Goal: Task Accomplishment & Management: Manage account settings

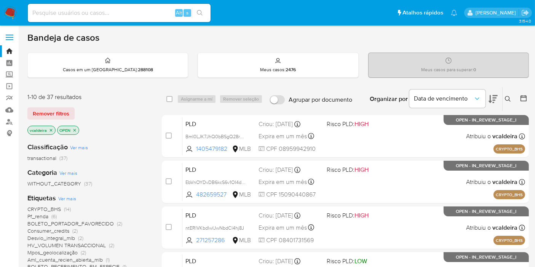
click at [79, 11] on input at bounding box center [119, 13] width 183 height 10
drag, startPoint x: 243, startPoint y: 3, endPoint x: 404, endPoint y: 32, distance: 163.4
click at [405, 32] on div "Bandeja de casos" at bounding box center [278, 37] width 502 height 11
click at [107, 13] on input at bounding box center [119, 13] width 183 height 10
paste input "gIRUlEX59MKZG0IguKwI5sFV"
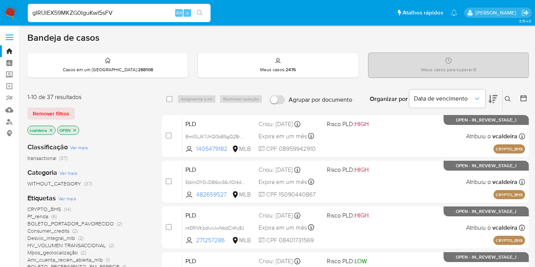
type input "gIRUlEX59MKZG0IguKwI5sFV"
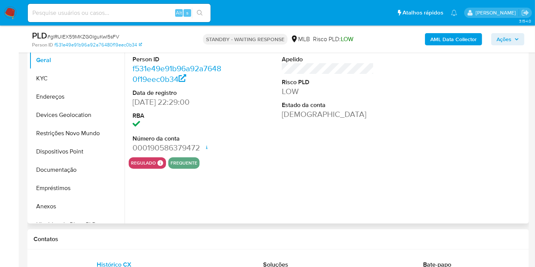
select select "10"
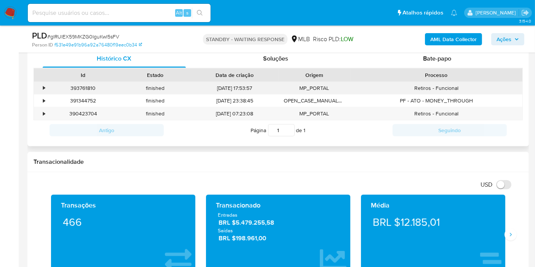
scroll to position [338, 0]
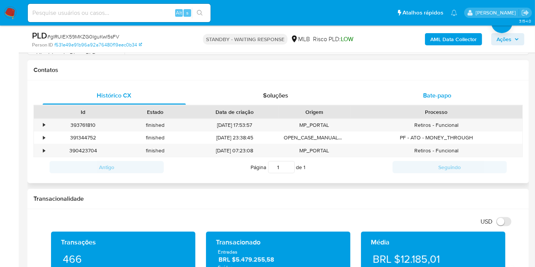
click at [430, 88] on div "Bate-papo" at bounding box center [437, 95] width 143 height 18
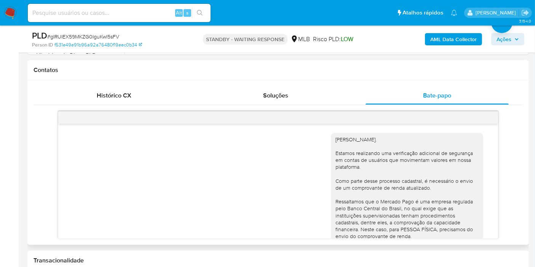
click at [253, 173] on div "Olá, Carlos Luiz. Estamos realizando uma verificação adicional de segurança em …" at bounding box center [278, 229] width 421 height 202
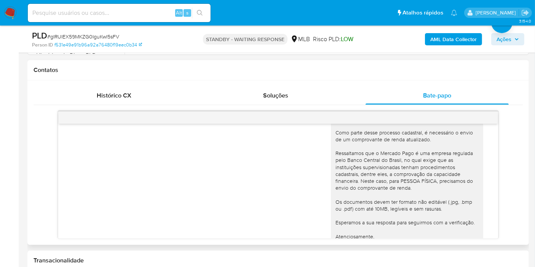
scroll to position [95, 0]
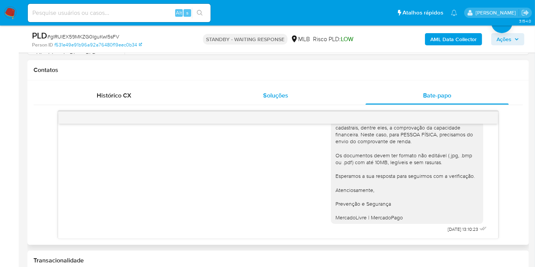
click at [276, 99] on span "Soluções" at bounding box center [275, 95] width 25 height 9
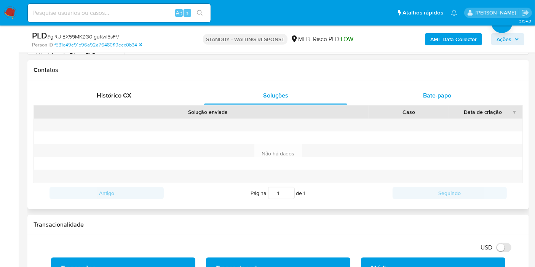
click at [427, 98] on span "Bate-papo" at bounding box center [437, 95] width 28 height 9
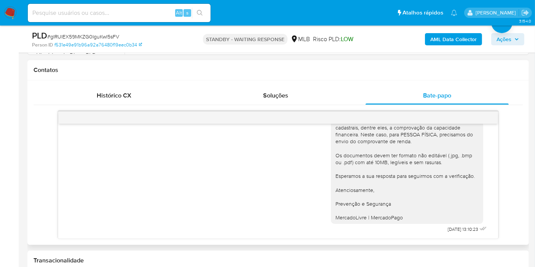
scroll to position [381, 0]
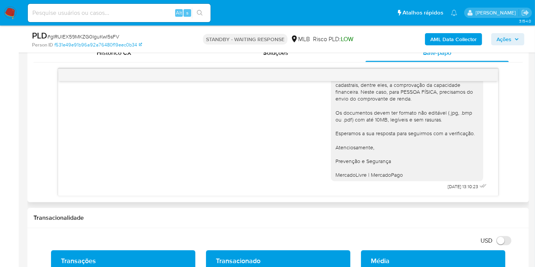
drag, startPoint x: 233, startPoint y: 134, endPoint x: 234, endPoint y: 130, distance: 4.0
click at [234, 131] on div "Olá, Carlos Luiz. Estamos realizando uma verificação adicional de segurança em …" at bounding box center [278, 91] width 421 height 202
click at [113, 11] on input at bounding box center [119, 13] width 183 height 10
paste input "ayXMEOl9BkwhZjtUyv6ZoNzm"
type input "ayXMEOl9BkwhZjtUyv6ZoNzm"
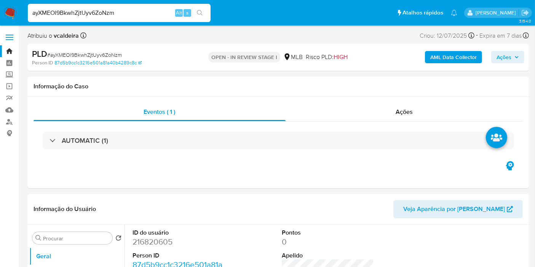
select select "10"
click at [153, 238] on dd "216820605" at bounding box center [179, 242] width 92 height 11
click at [154, 238] on dd "216820605" at bounding box center [179, 242] width 92 height 11
copy dd "216820605"
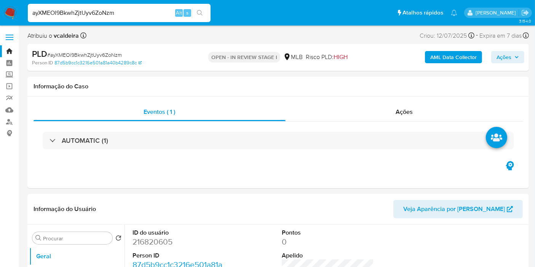
click at [65, 17] on input "ayXMEOl9BkwhZjtUyv6ZoNzm" at bounding box center [119, 13] width 183 height 10
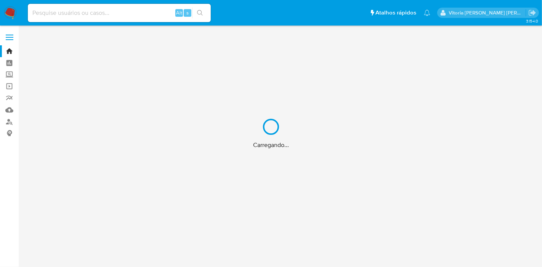
click at [102, 11] on div "Carregando..." at bounding box center [271, 133] width 542 height 267
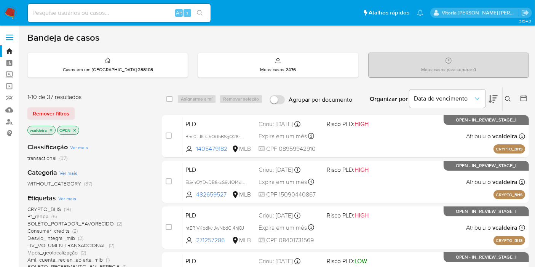
click at [64, 12] on input at bounding box center [119, 13] width 183 height 10
paste input "Gali0JgLkwCVjHg7OKPbTavA"
type input "Gali0JgLkwCVjHg7OKPbTavA"
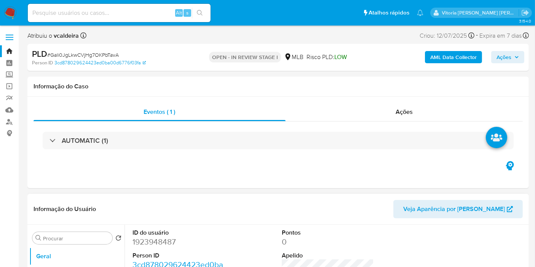
select select "10"
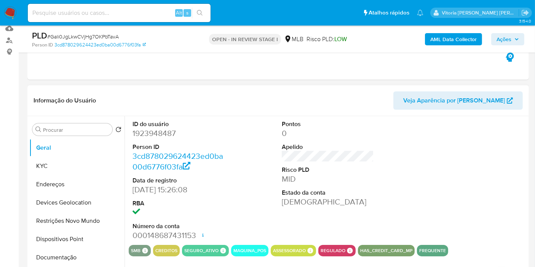
scroll to position [85, 0]
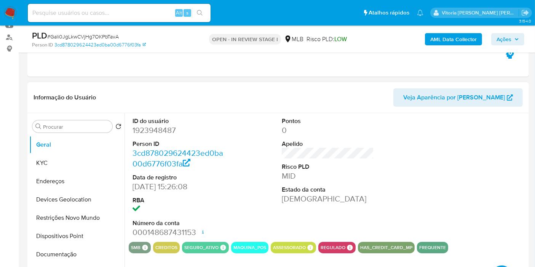
click at [157, 129] on dd "1923948487" at bounding box center [179, 130] width 92 height 11
copy dd "1923948487"
click at [506, 36] on span "Ações" at bounding box center [504, 39] width 15 height 12
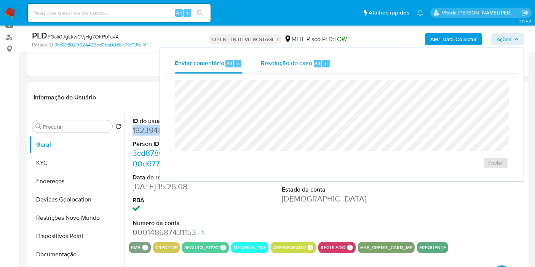
click at [305, 61] on span "Resolução do caso" at bounding box center [286, 63] width 51 height 9
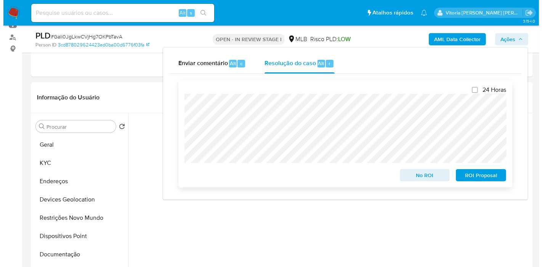
scroll to position [145, 0]
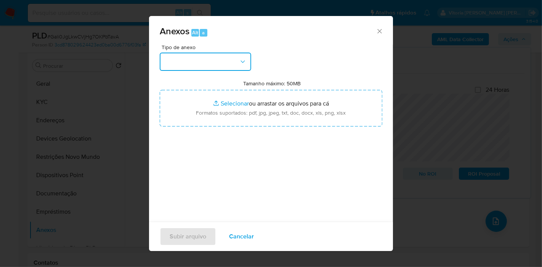
click at [249, 65] on button "button" at bounding box center [205, 62] width 91 height 18
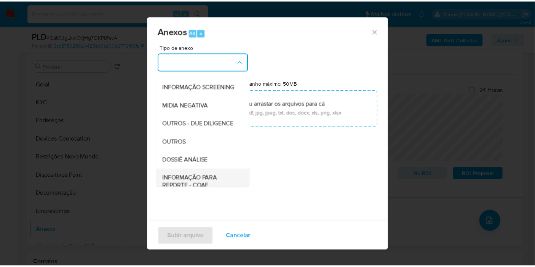
scroll to position [117, 0]
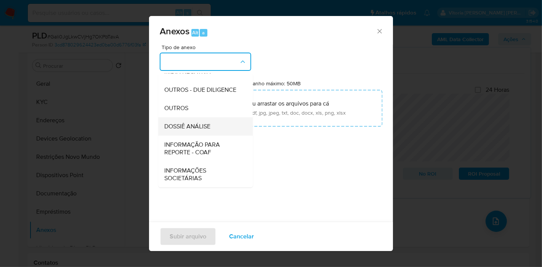
click at [190, 129] on span "DOSSIÊ ANÁLISE" at bounding box center [187, 127] width 46 height 8
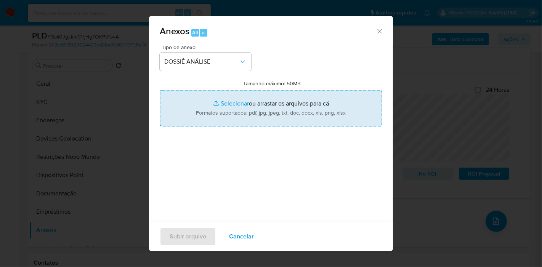
type input "C:\fakepath\SAR XXX_XX - CPF 17315948449 - LOURINALDO ALVES DE BARROS.pdf"
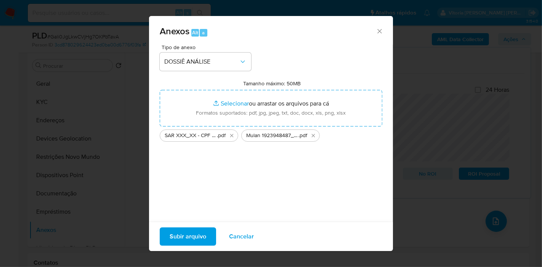
click at [181, 237] on span "Subir arquivo" at bounding box center [187, 236] width 37 height 17
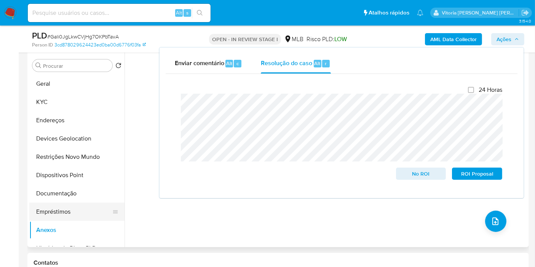
click at [45, 203] on button "Empréstimos" at bounding box center [73, 212] width 89 height 18
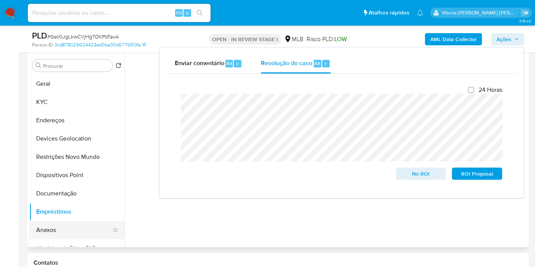
click at [42, 224] on button "Anexos" at bounding box center [73, 230] width 89 height 18
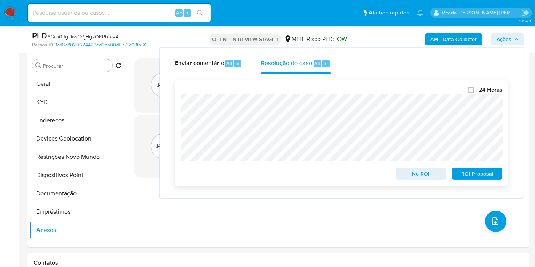
click at [467, 174] on span "ROI Proposal" at bounding box center [477, 173] width 40 height 11
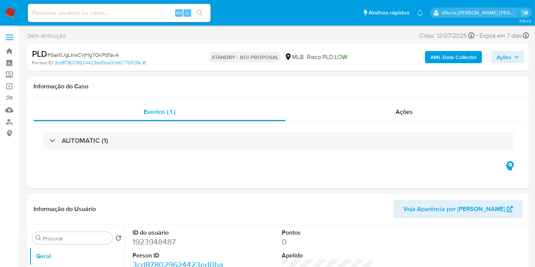
select select "10"
click at [140, 14] on input at bounding box center [119, 13] width 183 height 10
paste input "8dGmFVOpgsUjZGiFKz8R7YHa"
type input "8dGmFVOpgsUjZGiFKz8R7YHa"
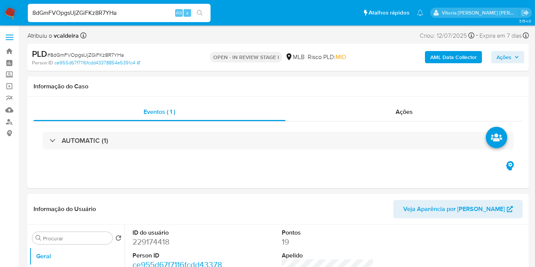
select select "10"
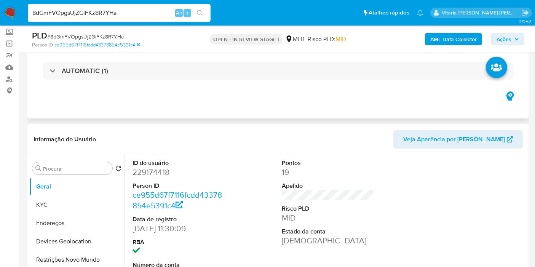
scroll to position [42, 0]
click at [66, 13] on input "8dGmFVOpgsUjZGiFKz8R7YHa" at bounding box center [119, 13] width 183 height 10
click at [141, 173] on dd "229174418" at bounding box center [179, 172] width 92 height 11
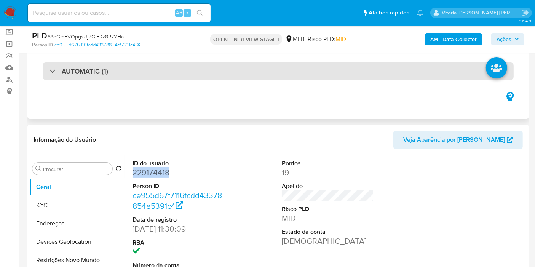
copy dd "229174418"
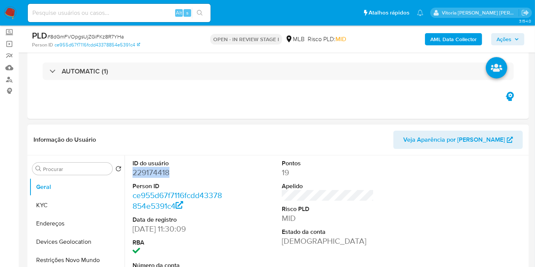
copy dd "229174418"
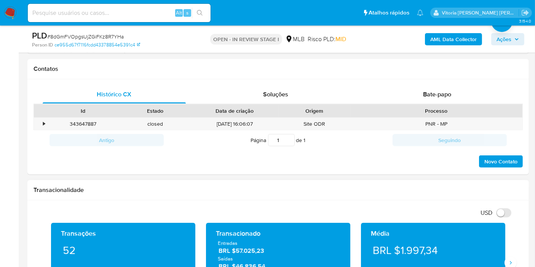
scroll to position [465, 0]
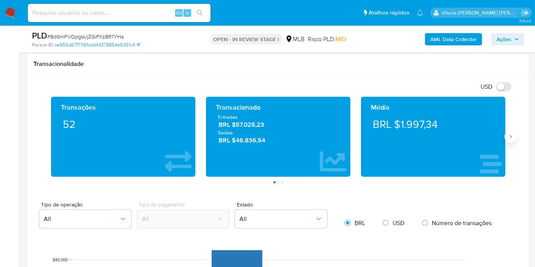
click at [513, 134] on icon "Siguiente" at bounding box center [511, 137] width 6 height 6
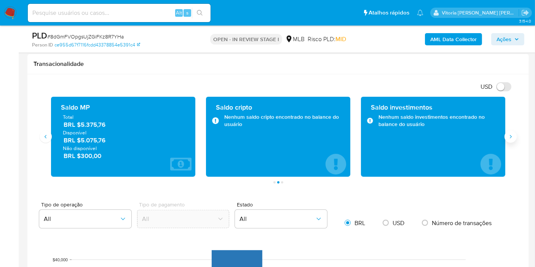
click at [513, 134] on icon "Siguiente" at bounding box center [511, 137] width 6 height 6
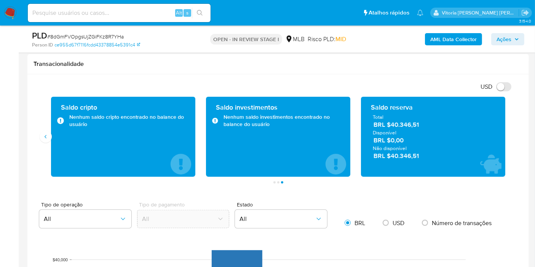
drag, startPoint x: 434, startPoint y: 155, endPoint x: 391, endPoint y: 157, distance: 43.1
click at [391, 157] on span "BRL $40.346,51" at bounding box center [434, 156] width 120 height 9
click at [519, 41] on icon "button" at bounding box center [517, 39] width 5 height 5
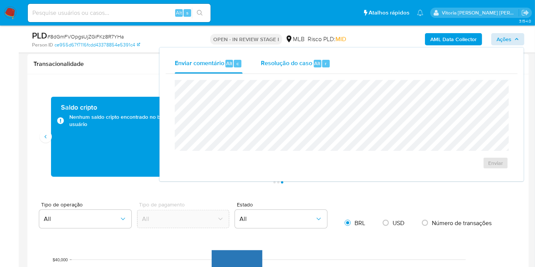
click at [280, 59] on span "Resolução do caso" at bounding box center [286, 63] width 51 height 9
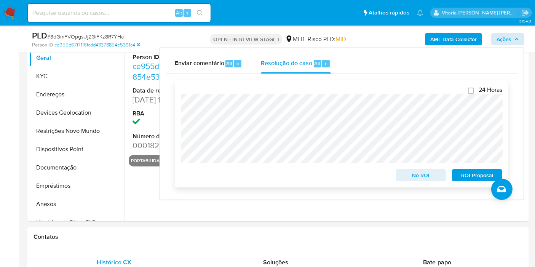
scroll to position [169, 0]
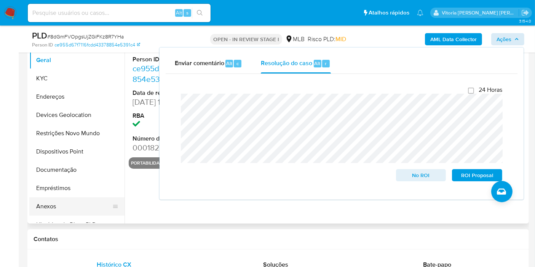
click at [54, 201] on button "Anexos" at bounding box center [73, 206] width 89 height 18
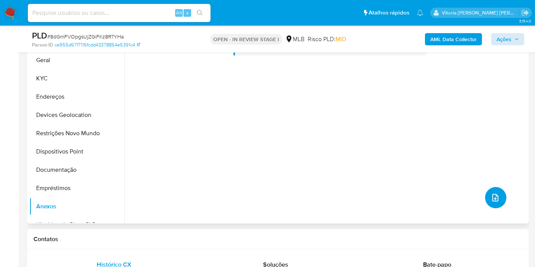
click at [491, 195] on icon "upload-file" at bounding box center [495, 197] width 9 height 9
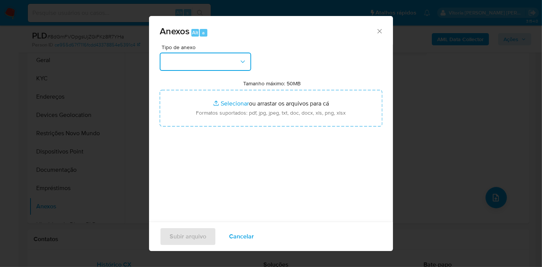
click at [210, 67] on button "button" at bounding box center [205, 62] width 91 height 18
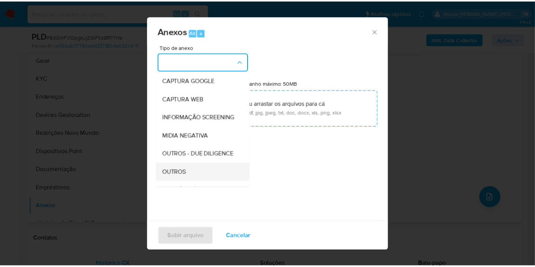
scroll to position [85, 0]
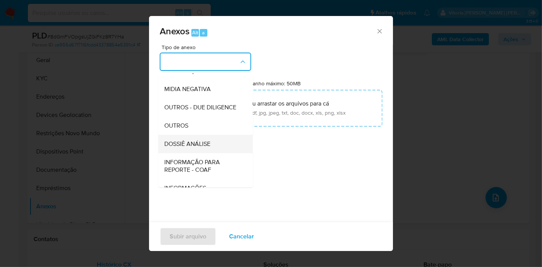
click at [200, 148] on span "DOSSIÊ ANÁLISE" at bounding box center [187, 144] width 46 height 8
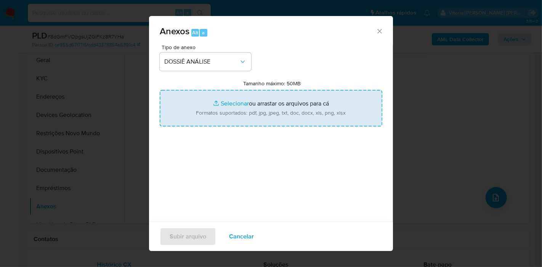
type input "C:\fakepath\Mulan 229174418_2025_08_18_14_44_10.pdf"
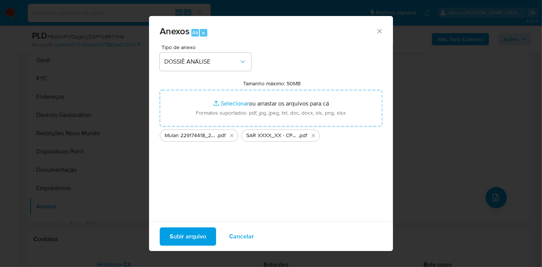
click at [196, 234] on span "Subir arquivo" at bounding box center [187, 236] width 37 height 17
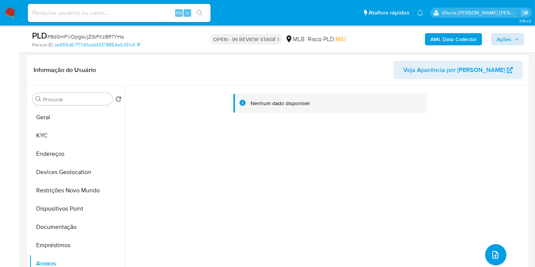
scroll to position [127, 0]
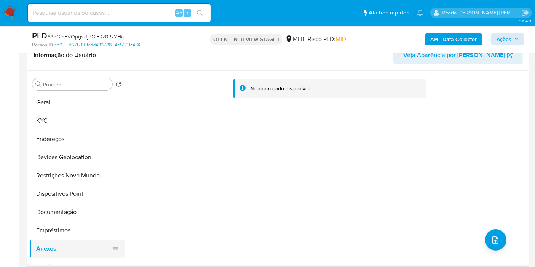
drag, startPoint x: 57, startPoint y: 228, endPoint x: 57, endPoint y: 251, distance: 22.9
click at [57, 229] on button "Empréstimos" at bounding box center [76, 230] width 95 height 18
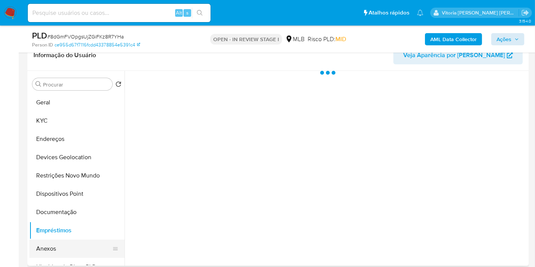
click at [57, 252] on button "Anexos" at bounding box center [73, 249] width 89 height 18
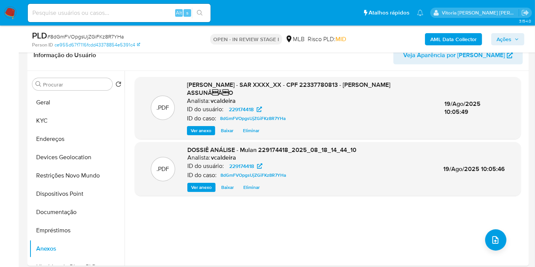
click at [503, 39] on span "Ações" at bounding box center [504, 39] width 15 height 12
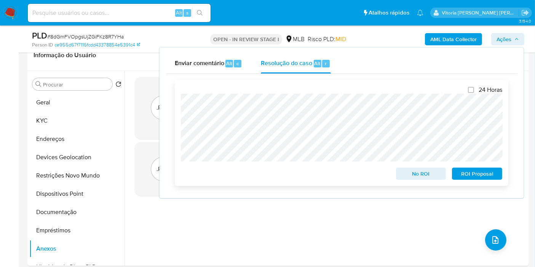
click at [476, 171] on span "ROI Proposal" at bounding box center [477, 173] width 40 height 11
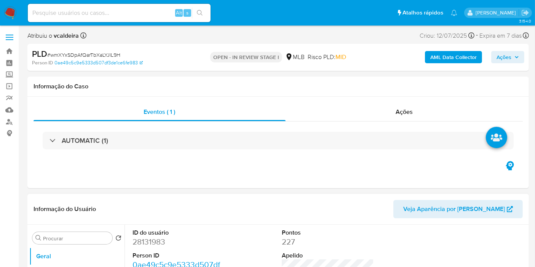
click at [149, 243] on dd "28131983" at bounding box center [179, 242] width 92 height 11
copy dd "28131983"
select select "10"
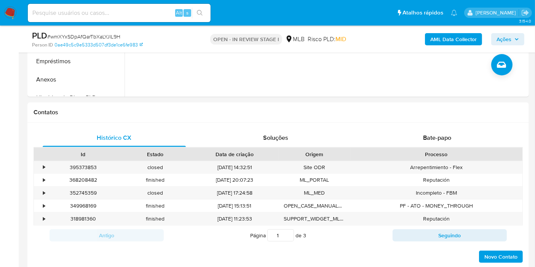
scroll to position [508, 0]
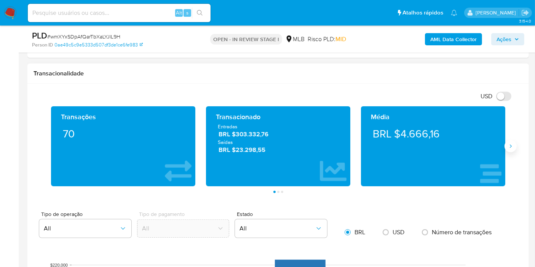
click at [511, 149] on button "Siguiente" at bounding box center [511, 146] width 12 height 12
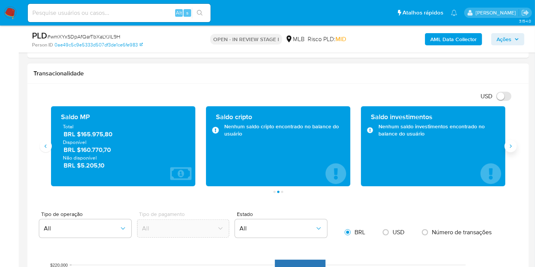
click at [511, 147] on icon "Siguiente" at bounding box center [511, 146] width 6 height 6
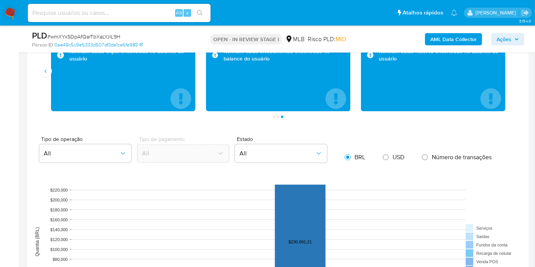
scroll to position [465, 0]
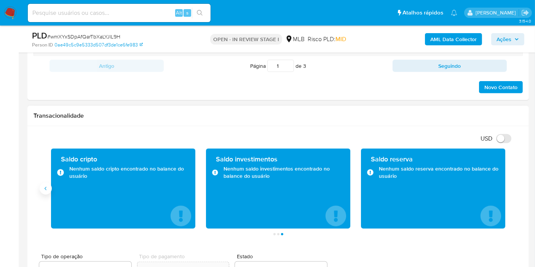
click at [45, 193] on button "Anterior" at bounding box center [46, 188] width 12 height 12
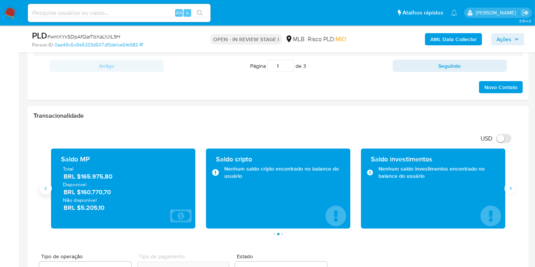
click at [46, 187] on icon "Anterior" at bounding box center [46, 188] width 6 height 6
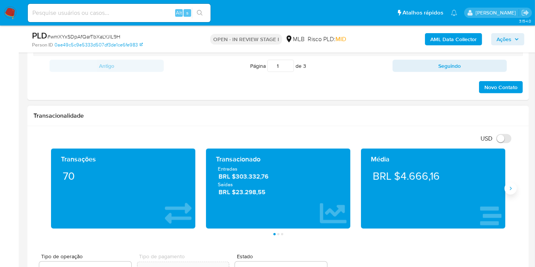
click at [515, 184] on button "Siguiente" at bounding box center [511, 188] width 12 height 12
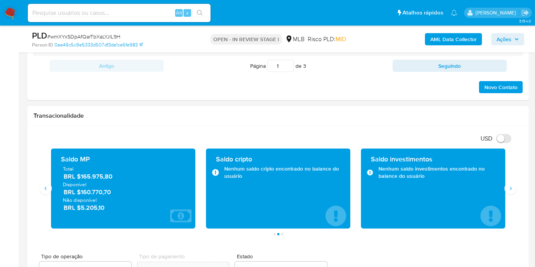
drag, startPoint x: 116, startPoint y: 192, endPoint x: 80, endPoint y: 189, distance: 35.5
click at [80, 189] on span "BRL $160.770,70" at bounding box center [124, 192] width 120 height 9
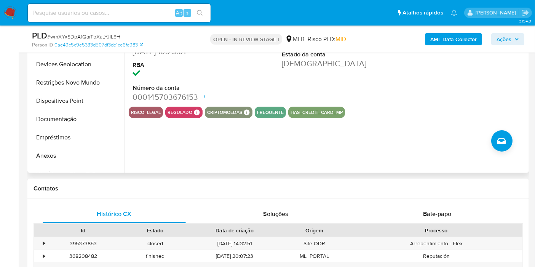
scroll to position [211, 0]
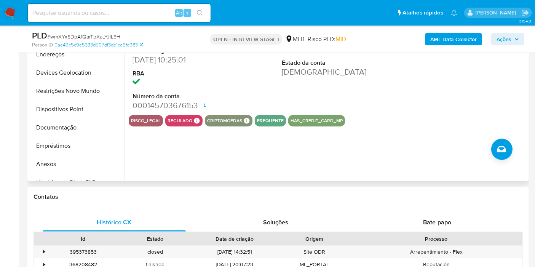
click at [427, 124] on div "risco_legal regulado Regulado MLB BACEN COMPLIES LEGACY Mark Id MLB_BACEN Compl…" at bounding box center [328, 120] width 398 height 11
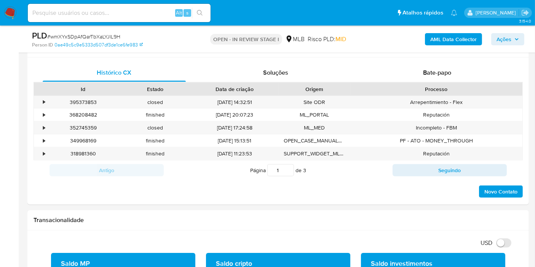
scroll to position [508, 0]
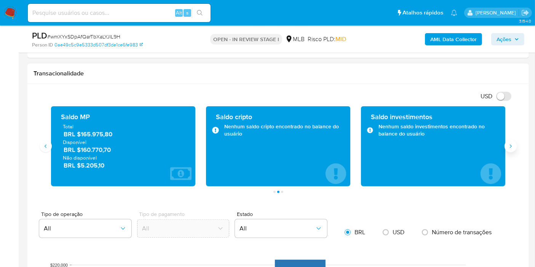
click at [509, 145] on icon "Siguiente" at bounding box center [511, 146] width 6 height 6
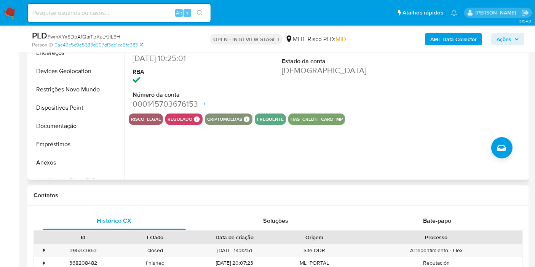
scroll to position [127, 0]
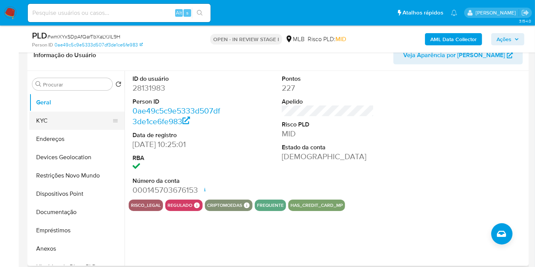
click at [57, 122] on button "KYC" at bounding box center [73, 121] width 89 height 18
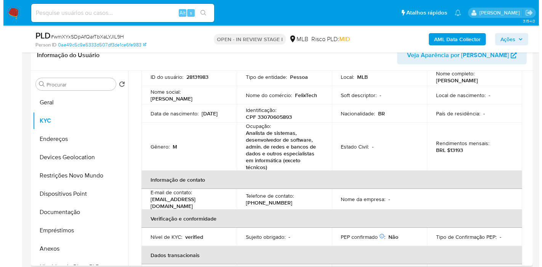
scroll to position [0, 0]
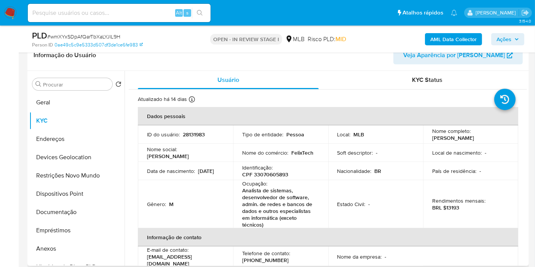
click at [457, 139] on p "Fausto Duarte Felix" at bounding box center [453, 137] width 42 height 7
click at [485, 138] on div "Nome completo : Fausto Duarte Felix" at bounding box center [470, 135] width 77 height 14
drag, startPoint x: 485, startPoint y: 138, endPoint x: 423, endPoint y: 141, distance: 62.2
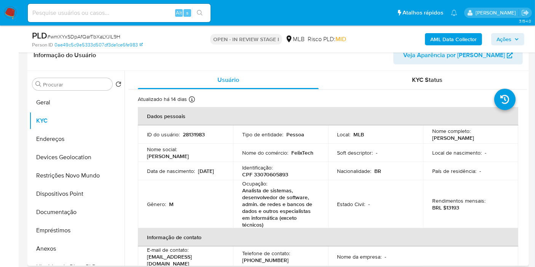
click at [423, 141] on td "Nome completo : Fausto Duarte Felix" at bounding box center [470, 134] width 95 height 18
copy p "Fausto Duarte Felix"
click at [460, 40] on b "AML Data Collector" at bounding box center [453, 39] width 46 height 12
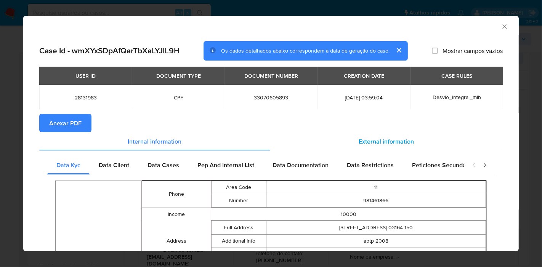
click at [377, 141] on span "External information" at bounding box center [386, 141] width 55 height 9
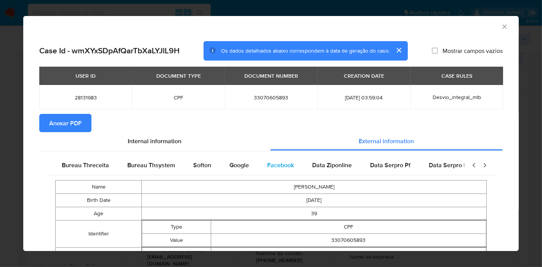
scroll to position [0, 257]
click at [228, 168] on span "Google" at bounding box center [237, 165] width 19 height 9
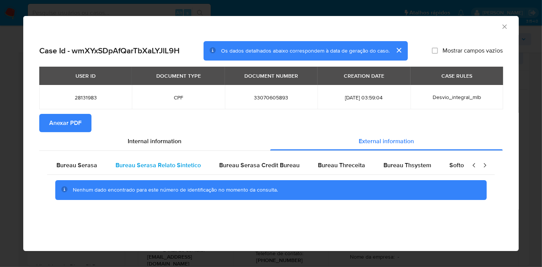
scroll to position [0, 0]
click at [84, 160] on div "Bureau Serasa" at bounding box center [76, 165] width 59 height 18
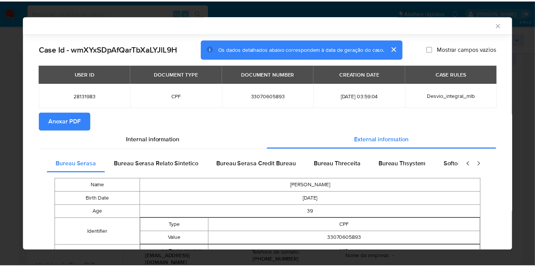
scroll to position [210, 0]
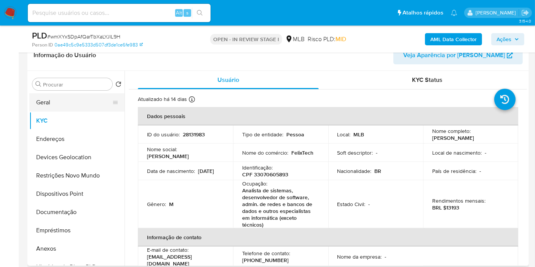
click at [57, 100] on button "Geral" at bounding box center [73, 102] width 89 height 18
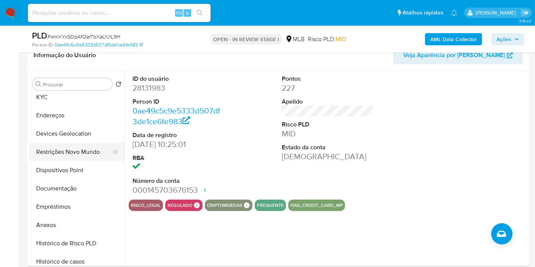
scroll to position [85, 0]
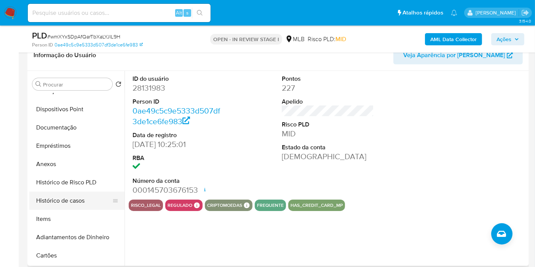
click at [72, 204] on button "Histórico de casos" at bounding box center [73, 201] width 89 height 18
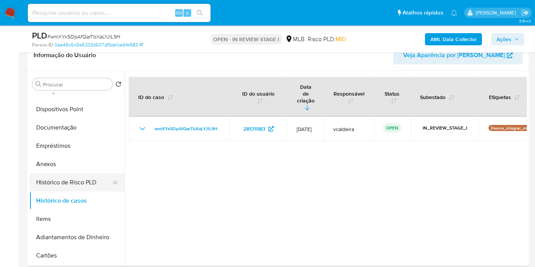
click at [68, 181] on button "Histórico de Risco PLD" at bounding box center [73, 182] width 89 height 18
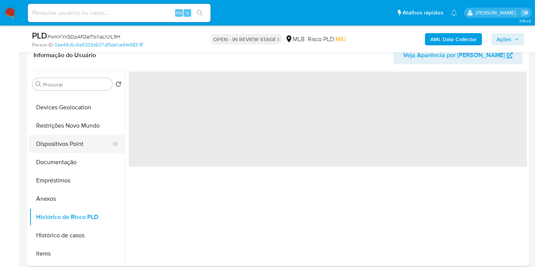
scroll to position [42, 0]
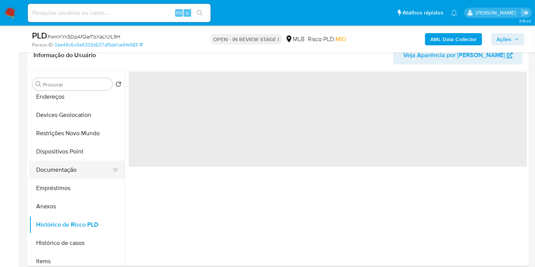
click at [59, 165] on button "Documentação" at bounding box center [73, 170] width 89 height 18
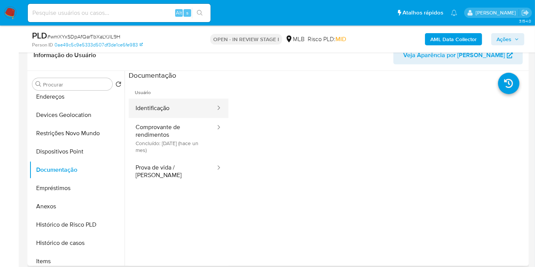
click at [177, 108] on button "Identificação" at bounding box center [173, 108] width 88 height 19
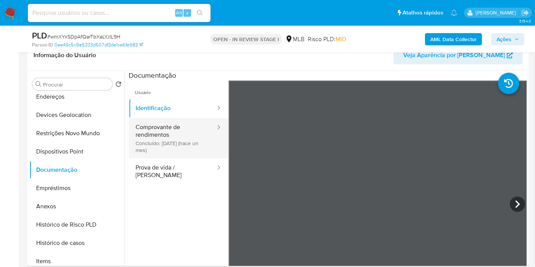
click at [163, 145] on button "Comprovante de rendimentos Concluído: 17/07/2025 (hace un mes)" at bounding box center [173, 138] width 88 height 40
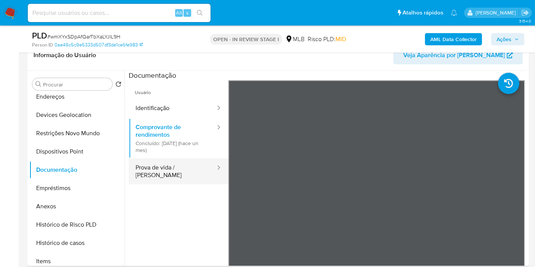
click at [184, 168] on button "Prova de vida / Selfie" at bounding box center [173, 171] width 88 height 26
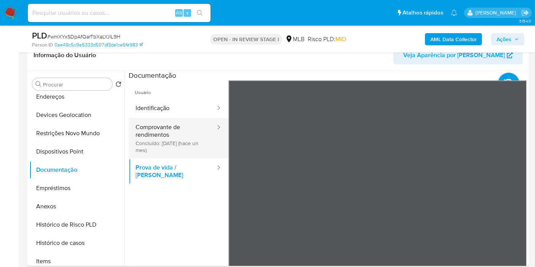
click at [183, 135] on button "Comprovante de rendimentos Concluído: 17/07/2025 (hace un mes)" at bounding box center [173, 138] width 88 height 40
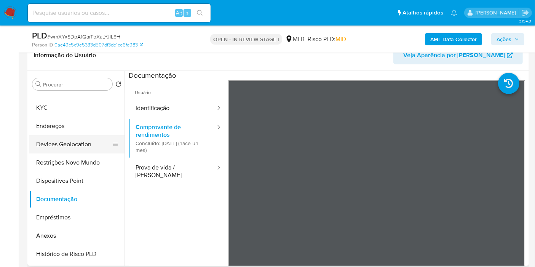
scroll to position [0, 0]
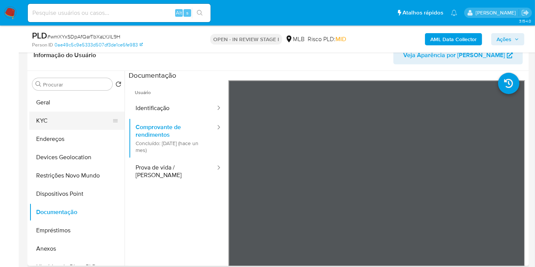
click at [64, 119] on button "KYC" at bounding box center [73, 121] width 89 height 18
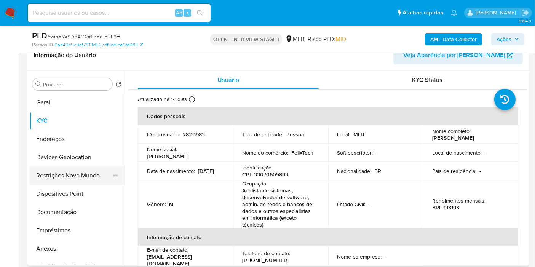
click at [62, 177] on button "Restrições Novo Mundo" at bounding box center [73, 175] width 89 height 18
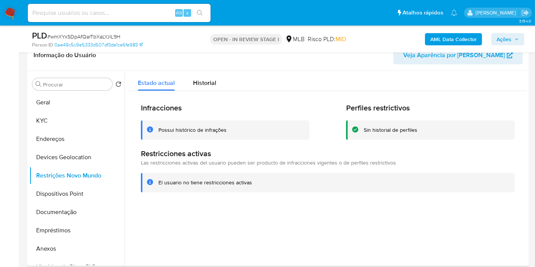
click at [154, 222] on div at bounding box center [326, 168] width 403 height 195
click at [43, 117] on button "KYC" at bounding box center [73, 121] width 89 height 18
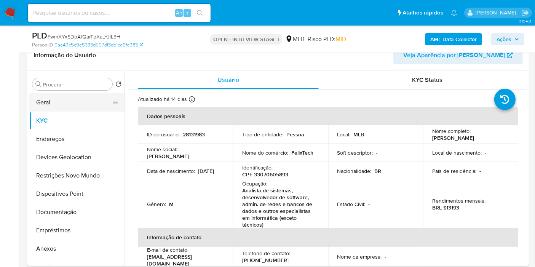
click at [69, 105] on button "Geral" at bounding box center [73, 102] width 89 height 18
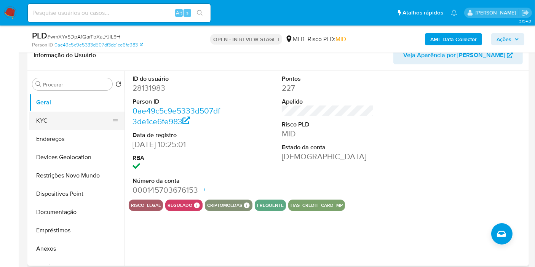
drag, startPoint x: 63, startPoint y: 118, endPoint x: 64, endPoint y: 125, distance: 6.7
click at [63, 120] on button "KYC" at bounding box center [73, 121] width 89 height 18
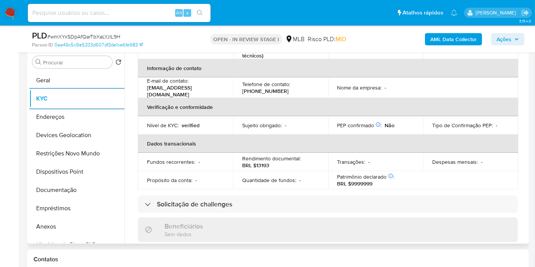
scroll to position [169, 0]
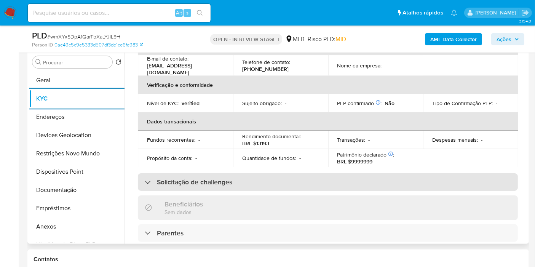
click at [205, 181] on h3 "Solicitação de challenges" at bounding box center [194, 182] width 75 height 8
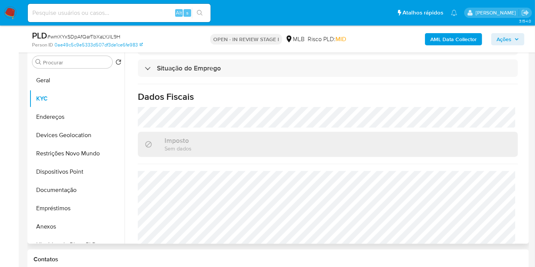
scroll to position [435, 0]
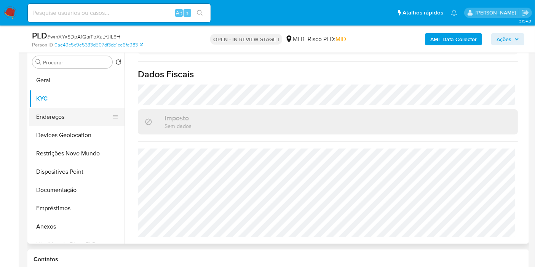
click at [50, 118] on button "Endereços" at bounding box center [73, 117] width 89 height 18
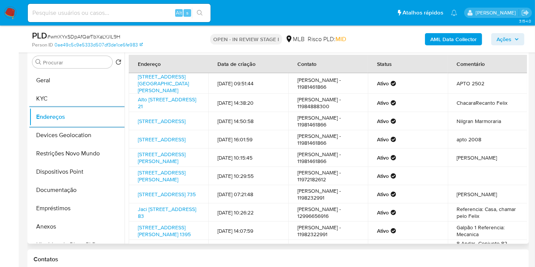
scroll to position [110, 0]
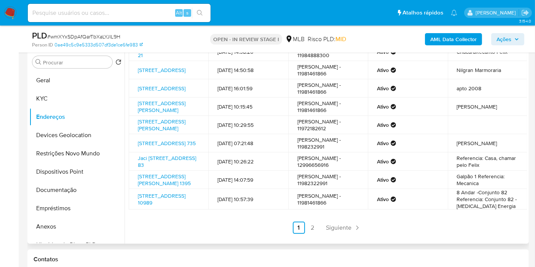
click at [383, 223] on ul "Anterior 1 2 Siguiente" at bounding box center [328, 228] width 398 height 12
click at [313, 227] on link "2" at bounding box center [313, 228] width 12 height 12
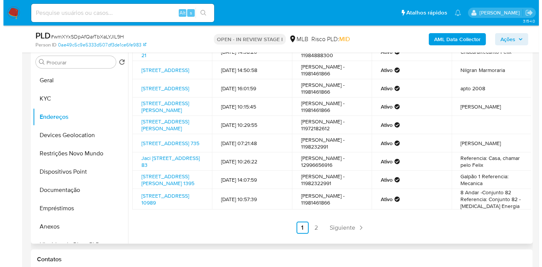
scroll to position [0, 0]
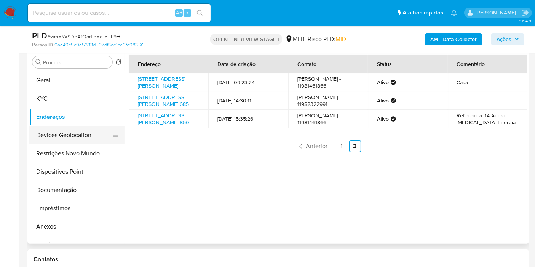
click at [70, 133] on button "Devices Geolocation" at bounding box center [73, 135] width 89 height 18
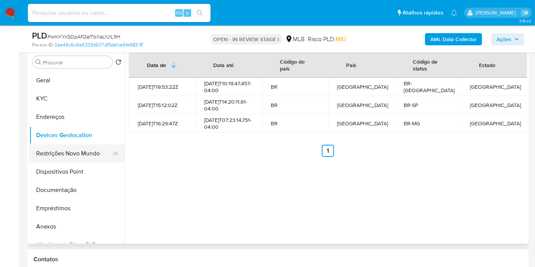
click at [58, 155] on button "Restrições Novo Mundo" at bounding box center [73, 153] width 89 height 18
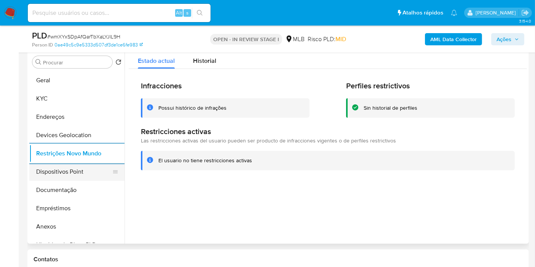
click at [62, 167] on button "Dispositivos Point" at bounding box center [73, 172] width 89 height 18
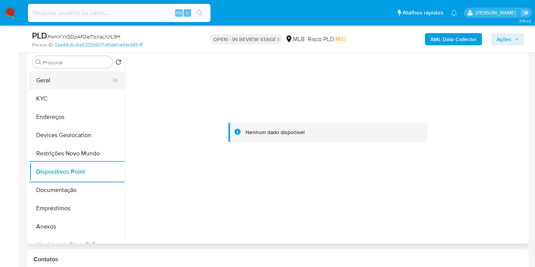
click at [45, 82] on button "Geral" at bounding box center [73, 80] width 89 height 18
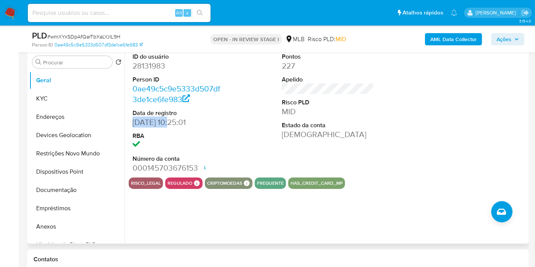
drag, startPoint x: 171, startPoint y: 122, endPoint x: 128, endPoint y: 123, distance: 43.1
click at [128, 123] on div "ID do usuário 28131983 Person ID 0ae49c5c9e5333d507df3de1ce6fe983 Data de regis…" at bounding box center [326, 146] width 403 height 195
copy dd "14/05/2010"
click at [500, 41] on span "Ações" at bounding box center [504, 39] width 15 height 12
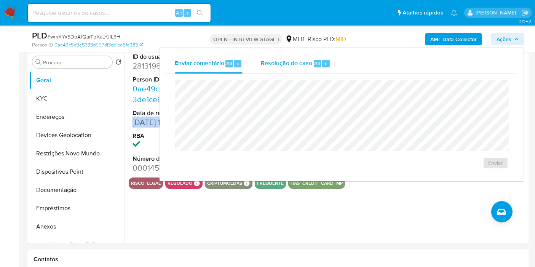
click at [300, 61] on span "Resolução do caso" at bounding box center [286, 63] width 51 height 9
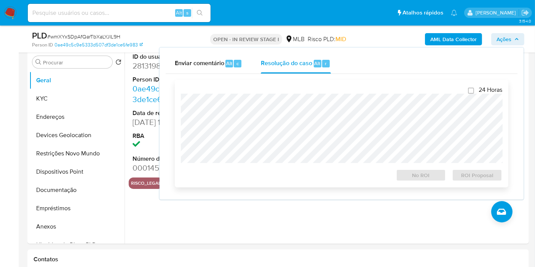
click at [267, 93] on div "24 Horas No ROI ROI Proposal" at bounding box center [341, 133] width 321 height 95
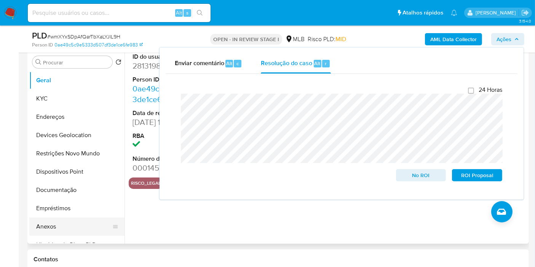
click at [59, 232] on button "Anexos" at bounding box center [73, 226] width 89 height 18
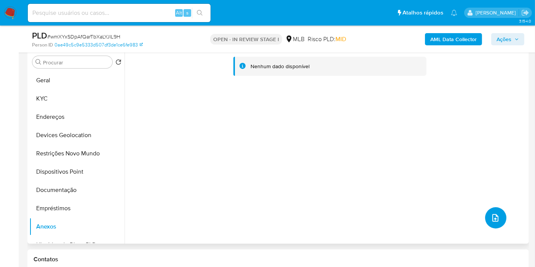
click at [492, 221] on icon "upload-file" at bounding box center [495, 217] width 9 height 9
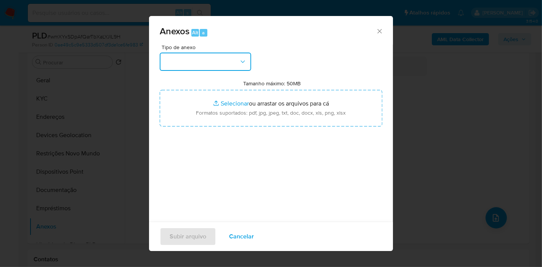
click at [216, 59] on button "button" at bounding box center [205, 62] width 91 height 18
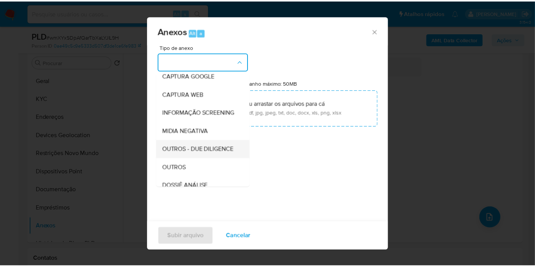
scroll to position [85, 0]
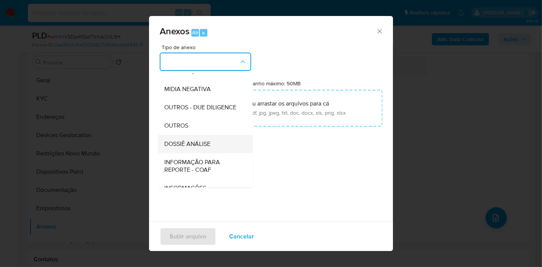
click at [195, 148] on span "DOSSIÊ ANÁLISE" at bounding box center [187, 144] width 46 height 8
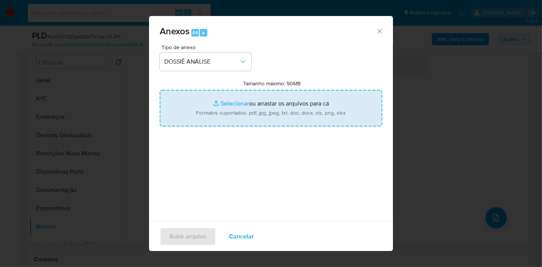
type input "C:\fakepath\Caselog wmXYxSDpAfQarTbXaLYJlL9H_2025_08_18_15_00_34.pdf"
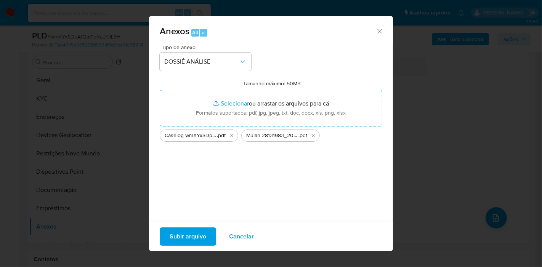
click at [184, 234] on span "Subir arquivo" at bounding box center [187, 236] width 37 height 17
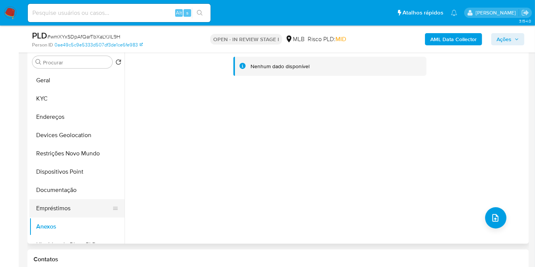
click at [72, 210] on button "Empréstimos" at bounding box center [73, 208] width 89 height 18
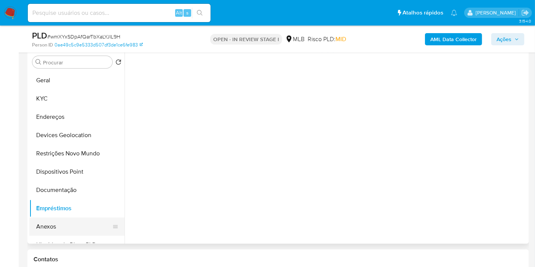
click at [60, 221] on button "Anexos" at bounding box center [73, 226] width 89 height 18
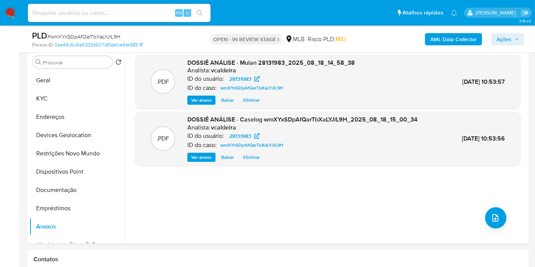
click at [503, 38] on span "Ações" at bounding box center [504, 39] width 15 height 12
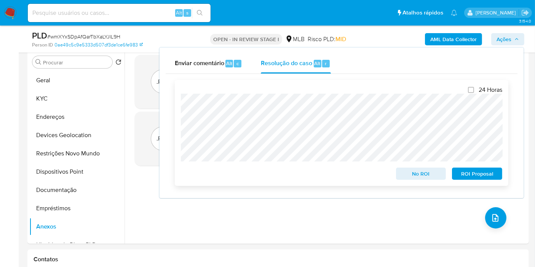
click at [416, 175] on span "No ROI" at bounding box center [421, 173] width 40 height 11
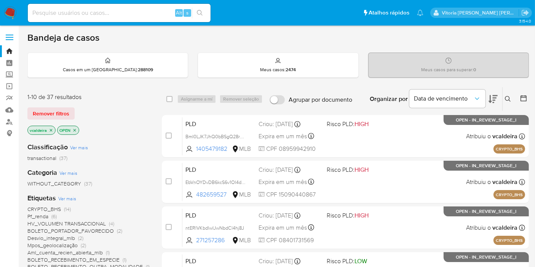
click at [78, 16] on input at bounding box center [119, 13] width 183 height 10
paste input "lTm0KYNUl6YYF177gjeYZhla"
type input "lTm0KYNUl6YYF177gjeYZhla"
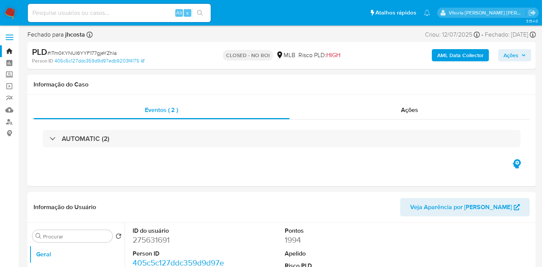
select select "10"
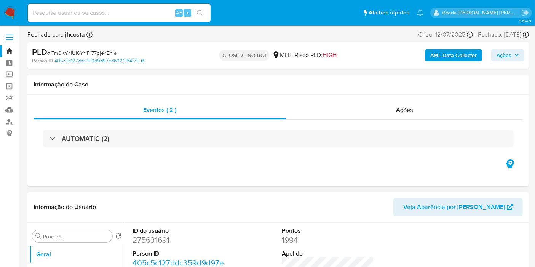
click at [147, 240] on dd "275631691" at bounding box center [179, 240] width 92 height 11
copy dd "275631691"
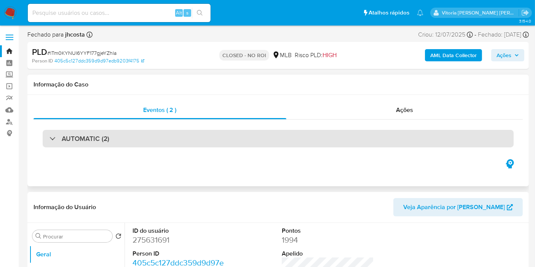
click at [78, 145] on div "AUTOMATIC (2)" at bounding box center [278, 139] width 471 height 18
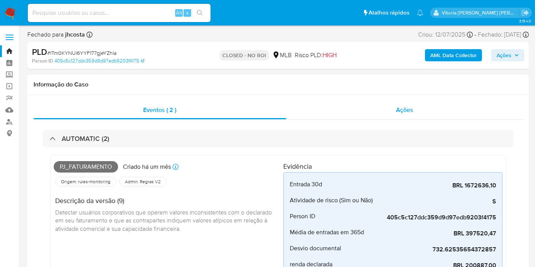
click at [412, 109] on span "Ações" at bounding box center [404, 109] width 17 height 9
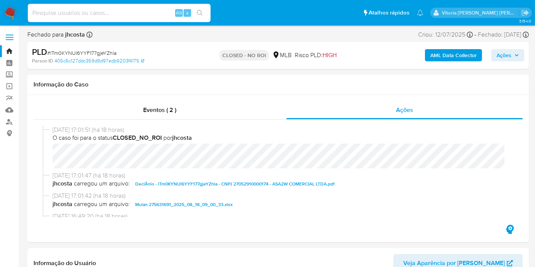
click at [88, 13] on input at bounding box center [119, 13] width 183 height 10
paste input "M1z0NPLJIsyVVYUsO3msJVNE"
type input "M1z0NPLJIsyVVYUsO3msJVNE"
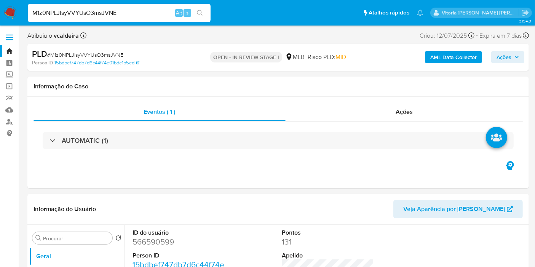
select select "10"
click at [120, 13] on input "M1z0NPLJIsyVVYUsO3msJVNE" at bounding box center [119, 13] width 183 height 10
click at [147, 244] on dd "566590599" at bounding box center [179, 242] width 92 height 11
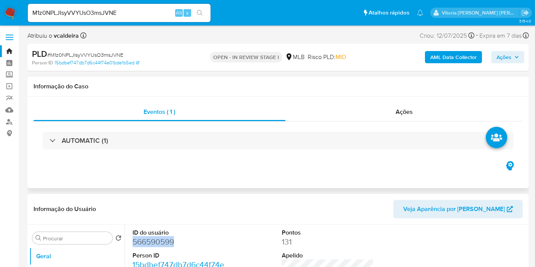
copy dd "566590599"
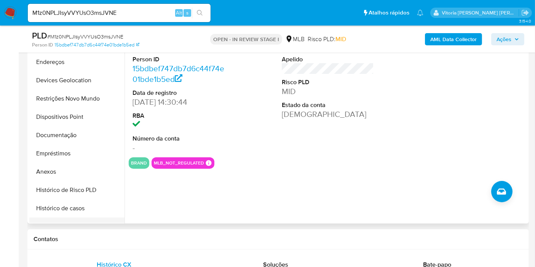
scroll to position [127, 0]
click at [67, 106] on button "Histórico de Risco PLD" at bounding box center [73, 98] width 89 height 18
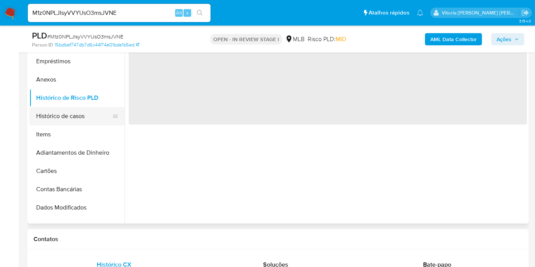
click at [64, 115] on button "Histórico de casos" at bounding box center [73, 116] width 89 height 18
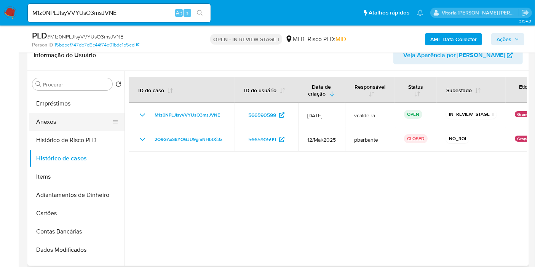
click at [43, 125] on button "Anexos" at bounding box center [73, 122] width 89 height 18
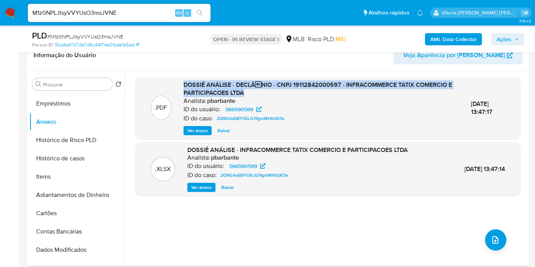
drag, startPoint x: 254, startPoint y: 91, endPoint x: 178, endPoint y: 84, distance: 76.5
click at [178, 84] on div ".PDF [PERSON_NAME]NIO - CNPJ 19112842000597 - INFRACOMMERCE TATIX COMERCIO E P…" at bounding box center [328, 108] width 379 height 54
copy span "DOSSIÊ ANÁLISE - DECLÃNIO - CNPJ 19112842000597 - INFRACOMMERCE TATIX COMERCIO…"
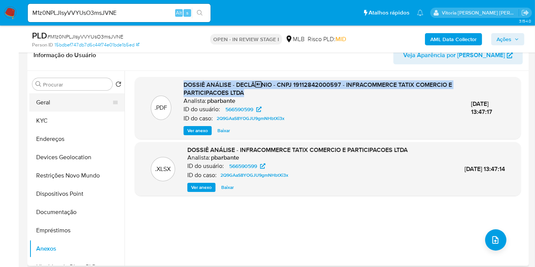
click at [64, 104] on button "Geral" at bounding box center [73, 102] width 89 height 18
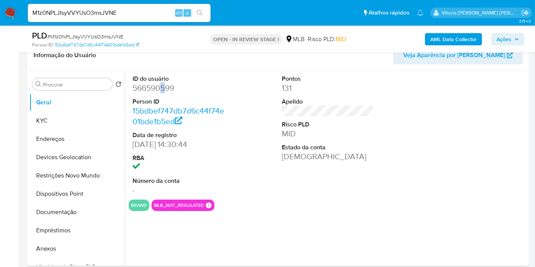
drag, startPoint x: 211, startPoint y: 93, endPoint x: 163, endPoint y: 86, distance: 48.7
click at [163, 86] on dd "566590599" at bounding box center [179, 88] width 92 height 11
copy dd "566590599"
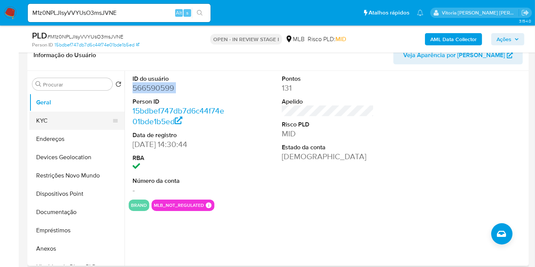
drag, startPoint x: 45, startPoint y: 119, endPoint x: 48, endPoint y: 115, distance: 5.1
click at [45, 118] on button "KYC" at bounding box center [73, 121] width 89 height 18
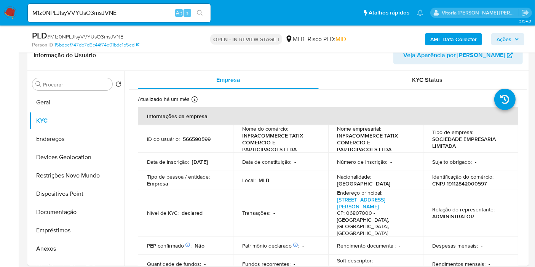
click at [69, 5] on div "M1z0NPLJIsyVVYUsO3msJVNE Alt s" at bounding box center [119, 13] width 183 height 18
click at [67, 12] on input "M1z0NPLJIsyVVYUsO3msJVNE" at bounding box center [119, 13] width 183 height 10
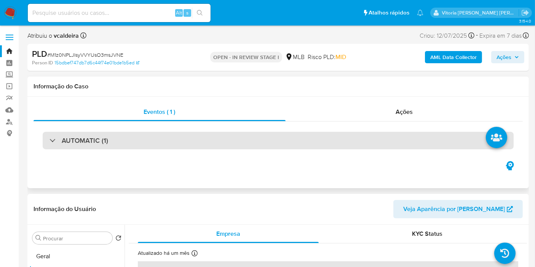
click at [103, 139] on h3 "AUTOMATIC (1)" at bounding box center [85, 140] width 46 height 8
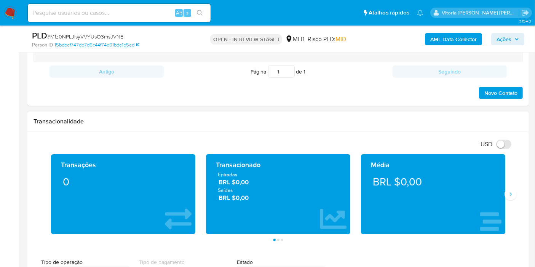
scroll to position [592, 0]
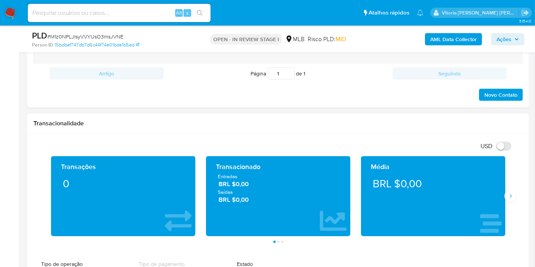
click at [519, 200] on div "Transações 0 Transacionado Entradas BRL $0,00 Saídas BRL $0,00 Média BRL $0,00 …" at bounding box center [278, 199] width 489 height 87
drag, startPoint x: 515, startPoint y: 198, endPoint x: 511, endPoint y: 195, distance: 4.0
click at [514, 197] on button "Siguiente" at bounding box center [511, 196] width 12 height 12
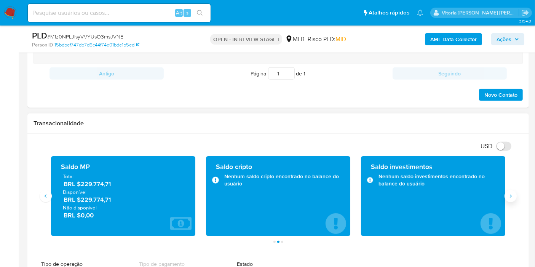
click at [511, 195] on icon "Siguiente" at bounding box center [511, 196] width 6 height 6
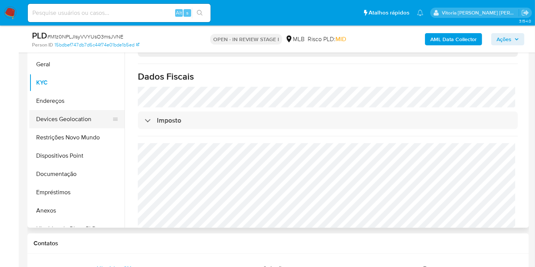
scroll to position [296, 0]
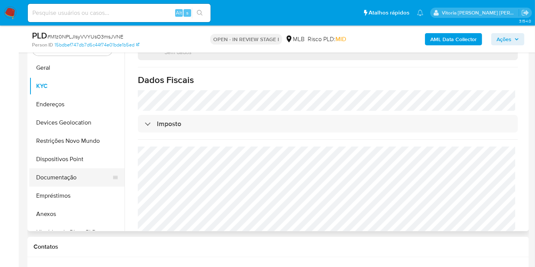
click at [64, 175] on button "Documentação" at bounding box center [73, 177] width 89 height 18
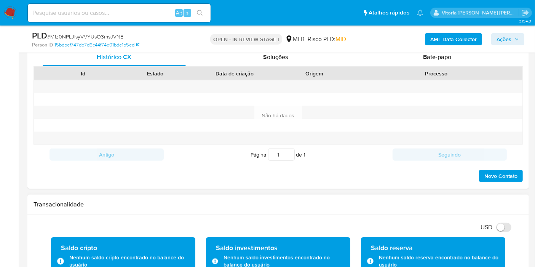
scroll to position [634, 0]
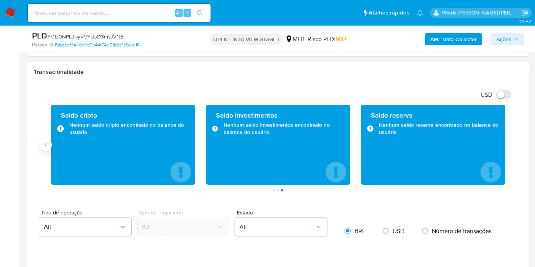
click at [44, 142] on icon "Anterior" at bounding box center [46, 145] width 6 height 6
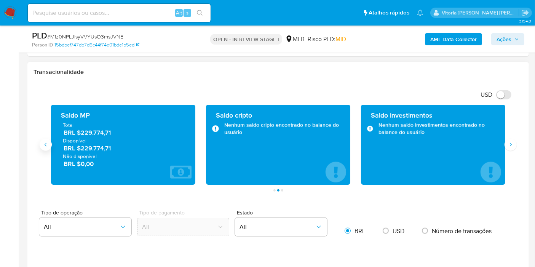
click at [44, 142] on icon "Anterior" at bounding box center [46, 145] width 6 height 6
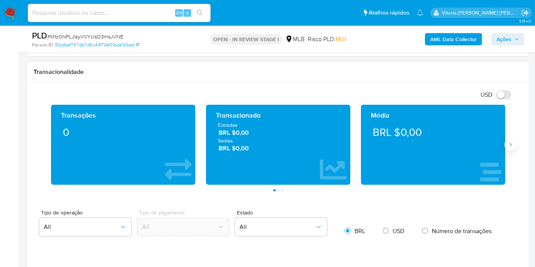
click at [513, 142] on icon "Siguiente" at bounding box center [511, 145] width 6 height 6
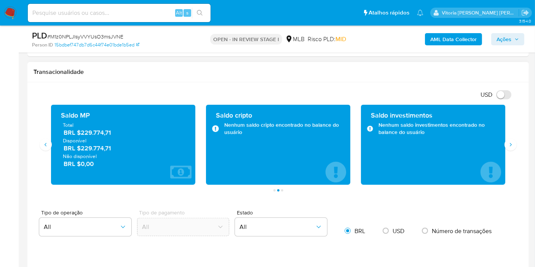
drag, startPoint x: 114, startPoint y: 145, endPoint x: 80, endPoint y: 147, distance: 34.0
click at [80, 147] on span "BRL $229.774,71" at bounding box center [124, 148] width 120 height 9
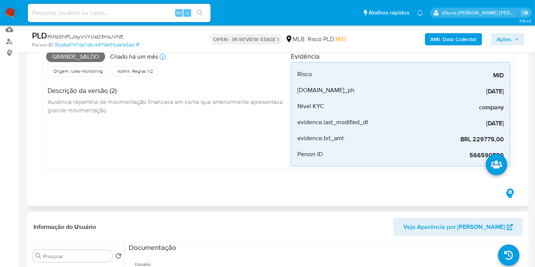
scroll to position [127, 0]
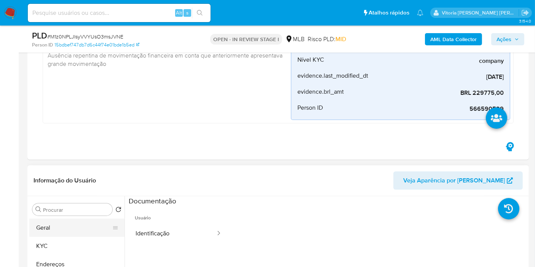
click at [69, 224] on button "Geral" at bounding box center [73, 228] width 89 height 18
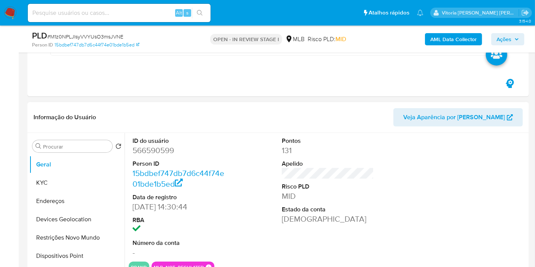
scroll to position [211, 0]
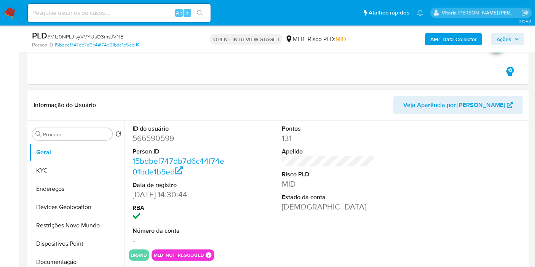
click at [145, 137] on dd "566590599" at bounding box center [179, 138] width 92 height 11
copy dd "566590599"
drag, startPoint x: 59, startPoint y: 172, endPoint x: 106, endPoint y: 173, distance: 47.6
click at [59, 172] on button "KYC" at bounding box center [76, 170] width 95 height 18
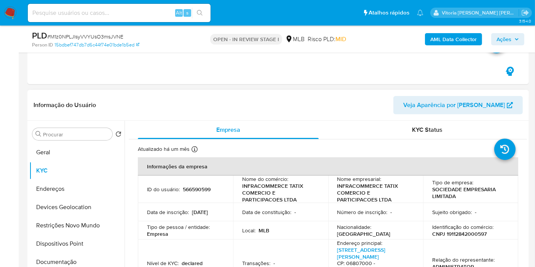
click at [468, 233] on p "CNPJ 19112842000597" at bounding box center [459, 233] width 54 height 7
copy p "19112842000597"
click at [192, 189] on p "566590599" at bounding box center [197, 189] width 28 height 7
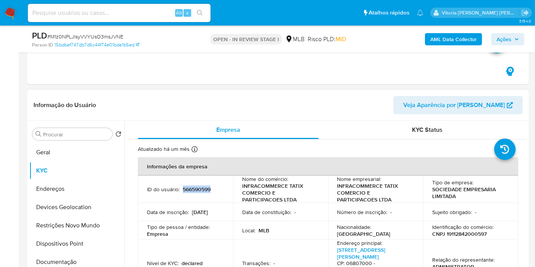
copy p "566590599"
click at [458, 231] on p "CNPJ 19112842000597" at bounding box center [459, 233] width 54 height 7
copy p "19112842000597"
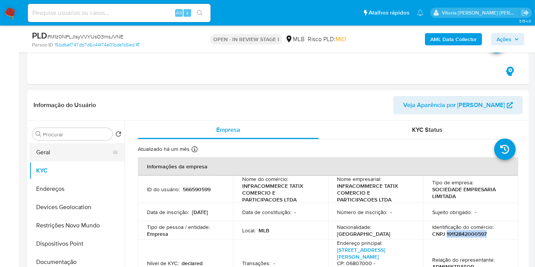
click at [60, 153] on button "Geral" at bounding box center [73, 152] width 89 height 18
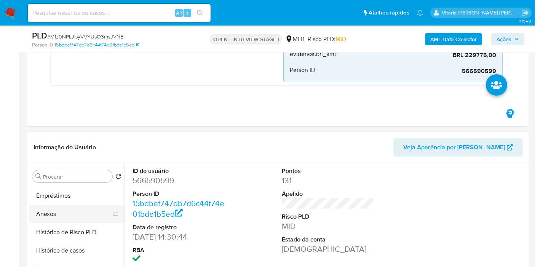
scroll to position [42, 0]
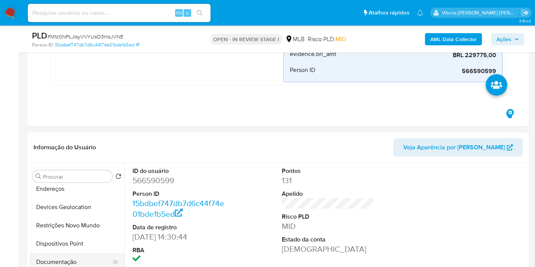
click at [69, 259] on button "Documentação" at bounding box center [73, 262] width 89 height 18
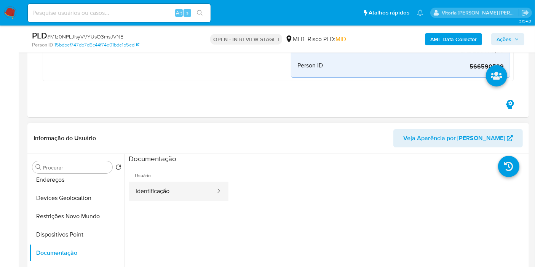
click at [173, 189] on button "Identificação" at bounding box center [173, 191] width 88 height 19
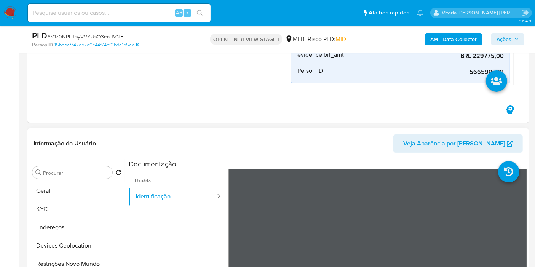
scroll to position [211, 0]
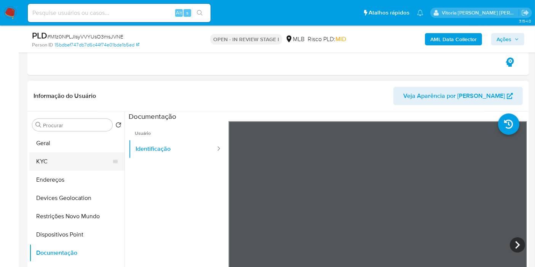
click at [45, 158] on button "KYC" at bounding box center [73, 161] width 89 height 18
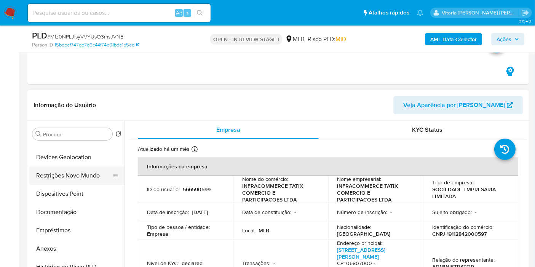
scroll to position [42, 0]
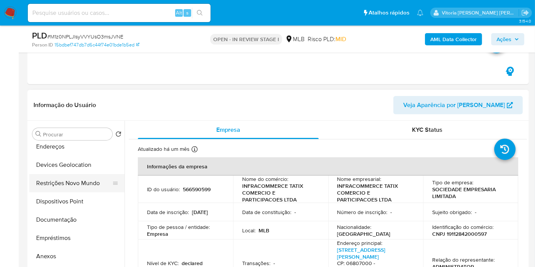
click at [60, 177] on button "Restrições Novo Mundo" at bounding box center [73, 183] width 89 height 18
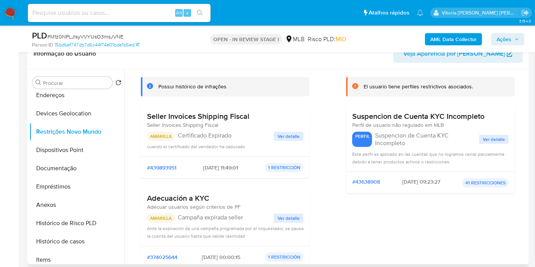
scroll to position [85, 0]
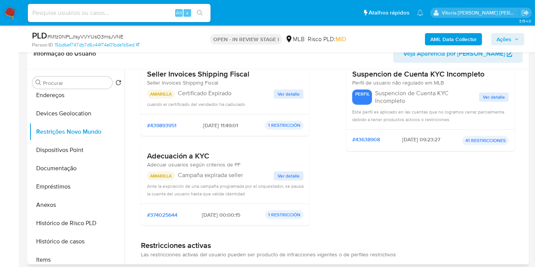
click at [491, 95] on span "Ver detalle" at bounding box center [494, 97] width 22 height 8
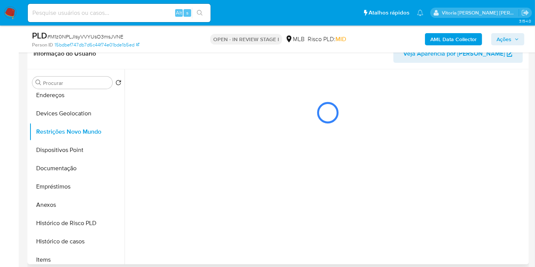
scroll to position [0, 0]
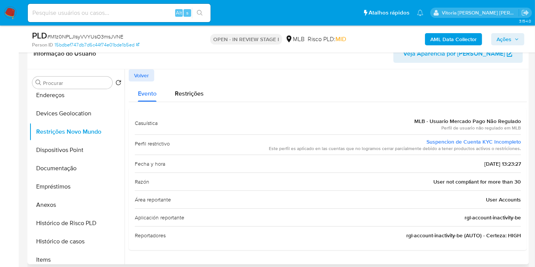
click at [467, 152] on div "Perfil restrictivo Suspencion de Cuenta KYC Incompleto Este perfil es aplicado …" at bounding box center [328, 144] width 386 height 21
click at [470, 149] on div "Este perfil es aplicado en las cuentas que no logramos cerrar parcialmente debi…" at bounding box center [395, 148] width 252 height 6
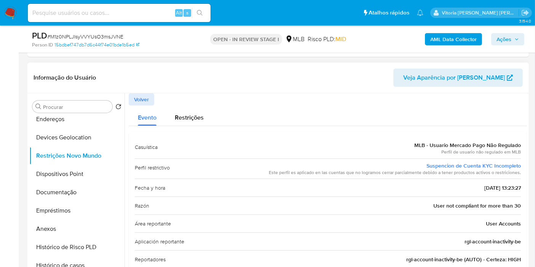
scroll to position [211, 0]
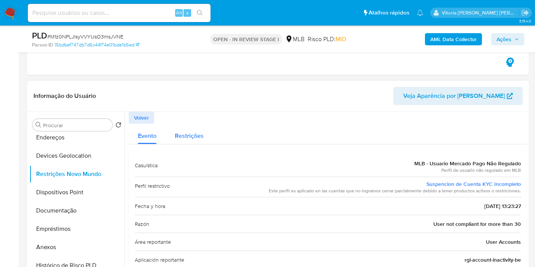
click at [190, 134] on span "Restrições" at bounding box center [189, 135] width 29 height 9
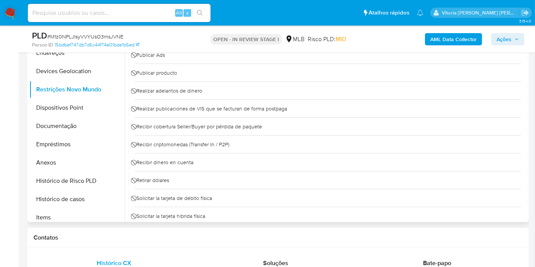
scroll to position [508, 0]
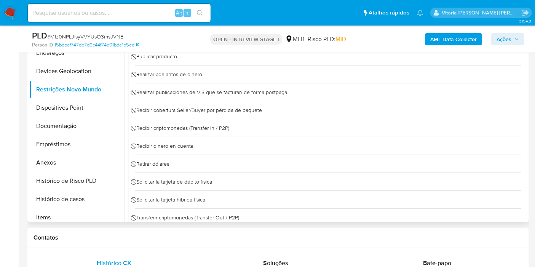
drag, startPoint x: 163, startPoint y: 69, endPoint x: 202, endPoint y: 66, distance: 38.9
click at [202, 66] on div "⃠ Realizar adelantos de dinero" at bounding box center [328, 74] width 386 height 18
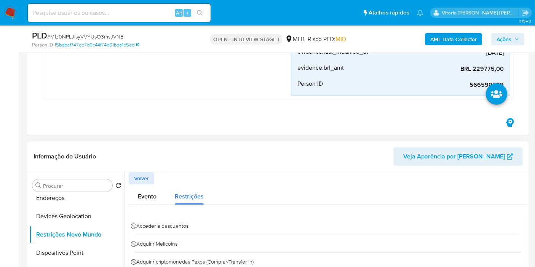
scroll to position [169, 0]
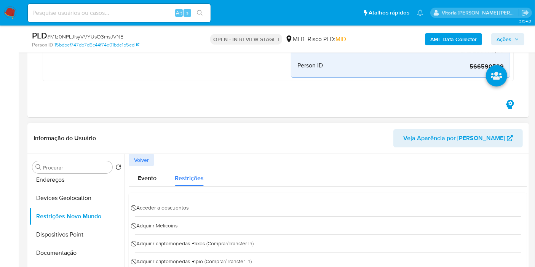
click at [147, 160] on span "Volver" at bounding box center [141, 160] width 15 height 11
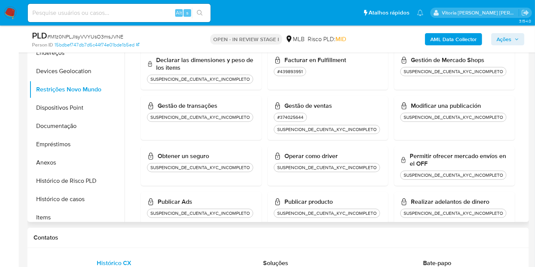
scroll to position [550, 0]
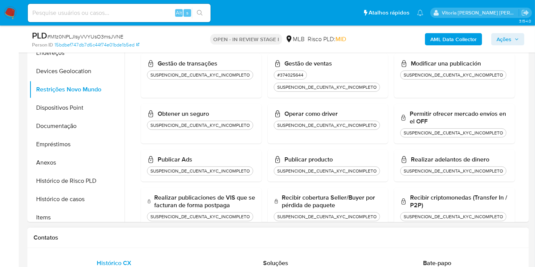
drag, startPoint x: 276, startPoint y: 132, endPoint x: 215, endPoint y: 234, distance: 118.7
click at [213, 239] on h1 "Contatos" at bounding box center [278, 238] width 489 height 8
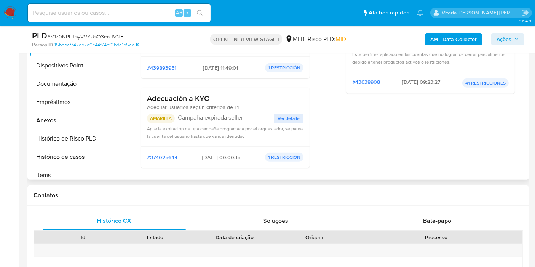
scroll to position [15, 0]
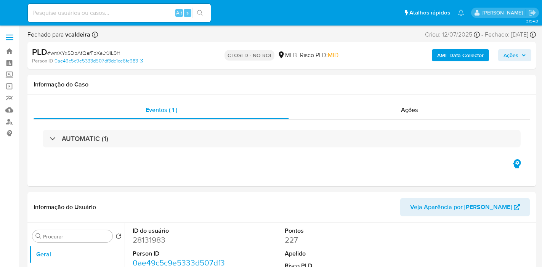
select select "10"
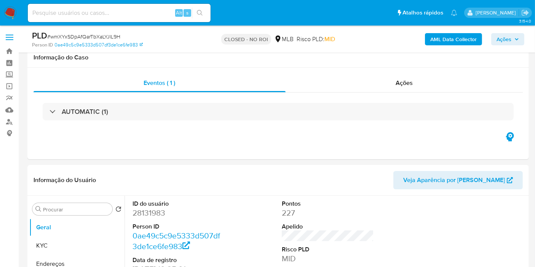
scroll to position [42, 0]
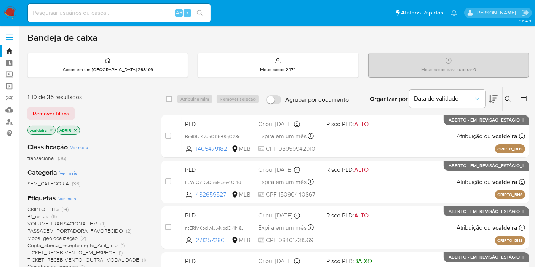
click at [492, 98] on icon at bounding box center [493, 98] width 9 height 9
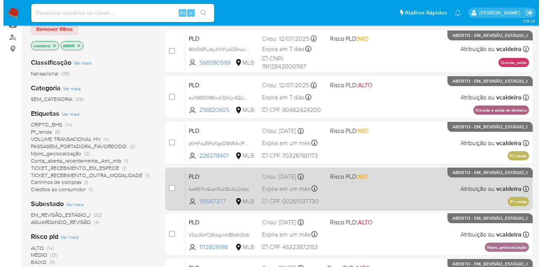
scroll to position [127, 0]
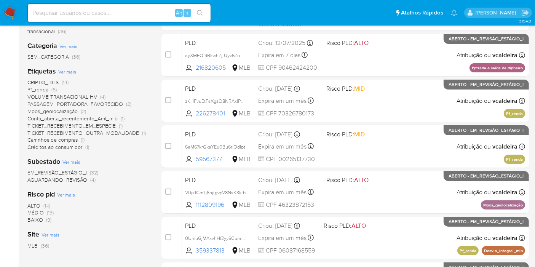
click at [76, 72] on font "Ver mais" at bounding box center [67, 71] width 18 height 7
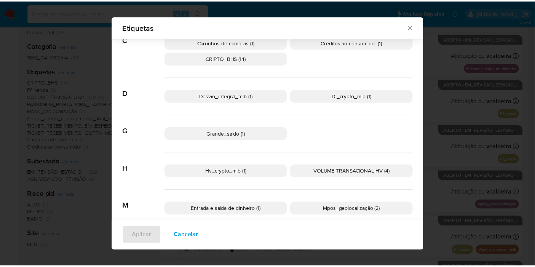
scroll to position [40, 0]
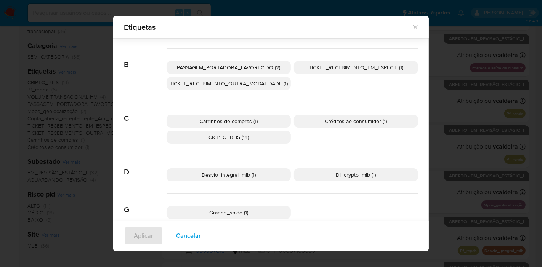
click at [412, 26] on icon "Data" at bounding box center [415, 27] width 8 height 8
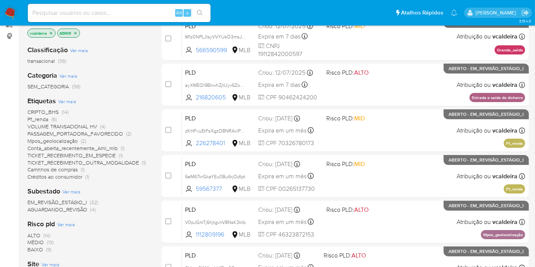
scroll to position [85, 0]
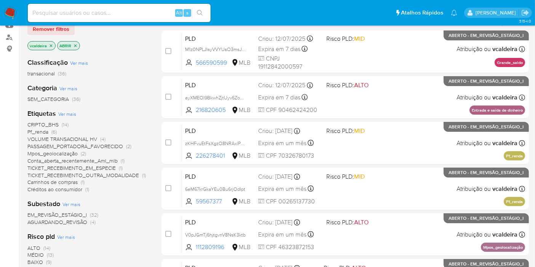
click at [64, 139] on font "VOLUME TRANSACIONAL HV" at bounding box center [62, 139] width 70 height 8
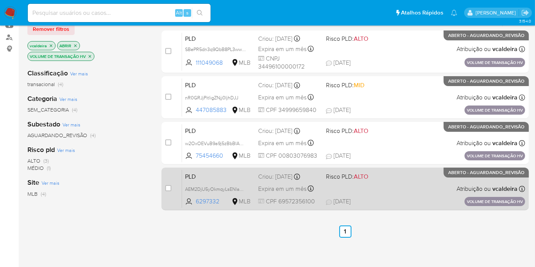
scroll to position [42, 0]
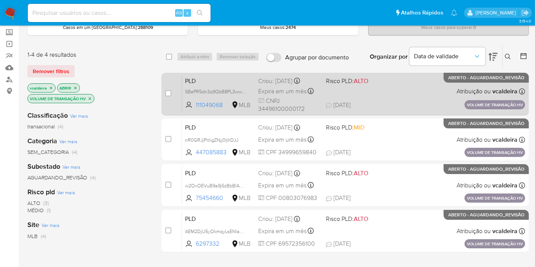
click at [469, 76] on font "ABERTO - AGUARDANDO_REVISÃO" at bounding box center [486, 77] width 76 height 7
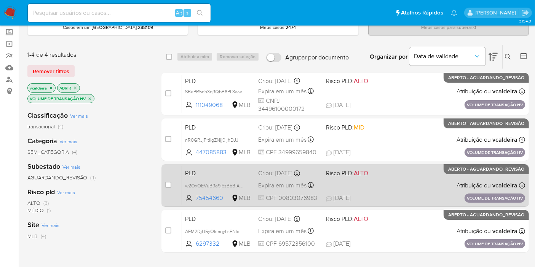
click at [473, 176] on div "PLD w2OxOEVuB9a9j5zBbBlAOG8G 75454660 MLB Risco PLD: ALTO Criou: [DATE] Criado:…" at bounding box center [353, 185] width 343 height 38
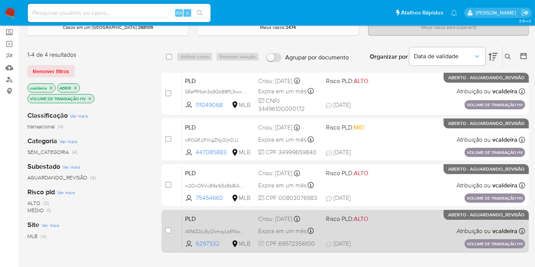
click at [482, 216] on font "ABERTO - AGUARDANDO_REVISÃO" at bounding box center [486, 214] width 76 height 7
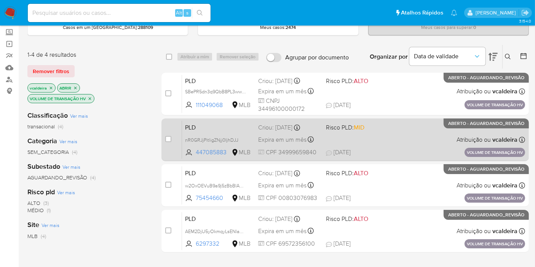
click at [467, 126] on p "ABERTO - AGUARDANDO_REVISÃO" at bounding box center [486, 123] width 85 height 10
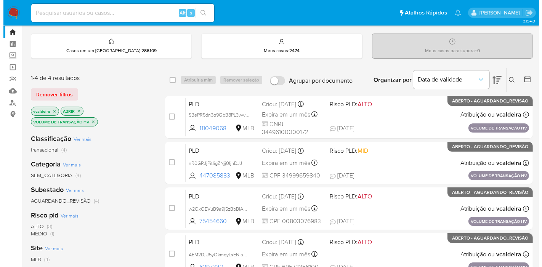
scroll to position [0, 0]
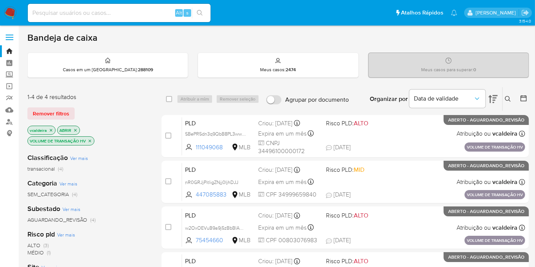
drag, startPoint x: 509, startPoint y: 97, endPoint x: 503, endPoint y: 96, distance: 5.8
click at [509, 97] on icon at bounding box center [508, 99] width 6 height 6
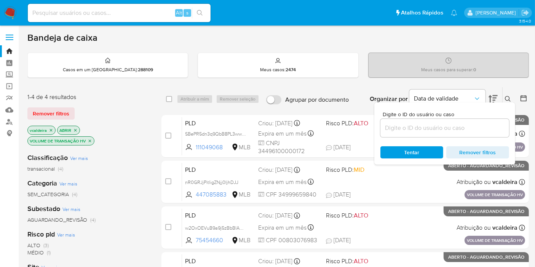
click at [401, 129] on input at bounding box center [444, 128] width 129 height 10
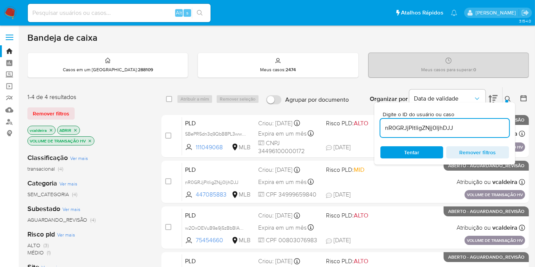
type input "nR0GRJjPitligZNjj0IjhDJJ"
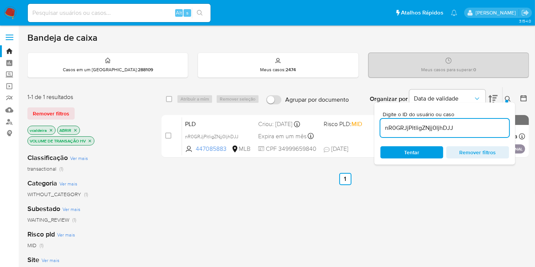
click at [90, 140] on icon "fechar filtro" at bounding box center [90, 140] width 3 height 3
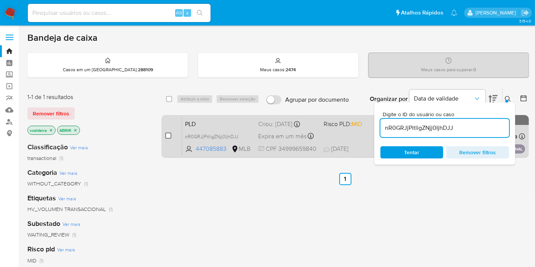
click at [168, 134] on input "checkbox" at bounding box center [168, 136] width 6 height 6
checkbox input "true"
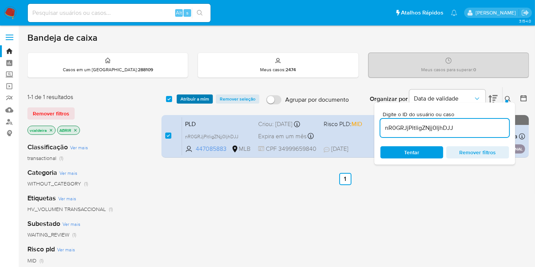
click at [197, 99] on font "Atribuir a mim" at bounding box center [195, 98] width 29 height 9
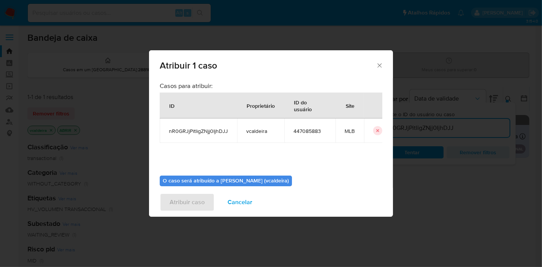
scroll to position [39, 0]
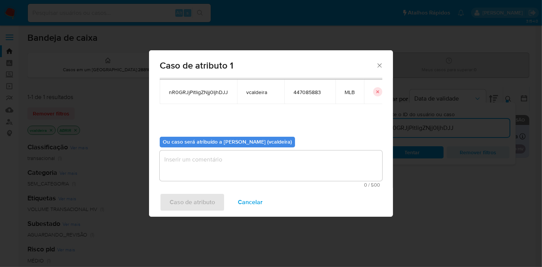
click at [233, 164] on textarea "atribuir-modal" at bounding box center [271, 165] width 222 height 30
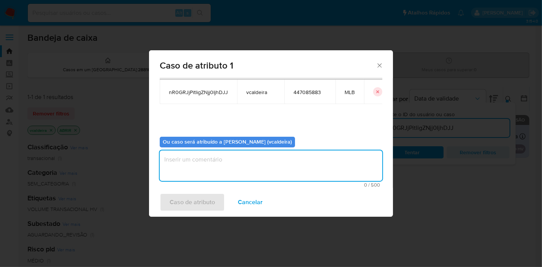
click at [183, 205] on div "Caso de atributo Cancelar" at bounding box center [271, 202] width 244 height 29
click at [197, 159] on textarea "atribuir-modal" at bounding box center [271, 165] width 222 height 30
click at [191, 204] on font "Caso de atributo" at bounding box center [191, 202] width 45 height 18
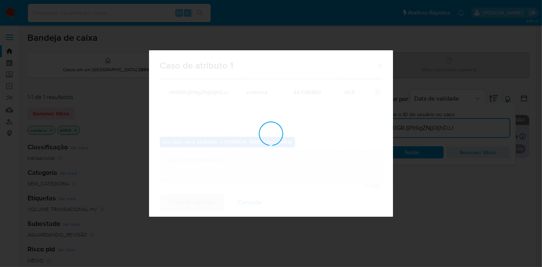
checkbox input "false"
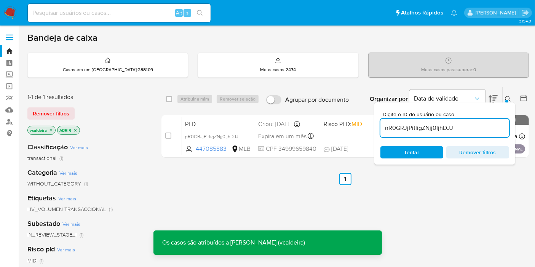
click at [410, 126] on input "nR0GRJjPitligZNjj0IjhDJJ" at bounding box center [444, 128] width 129 height 10
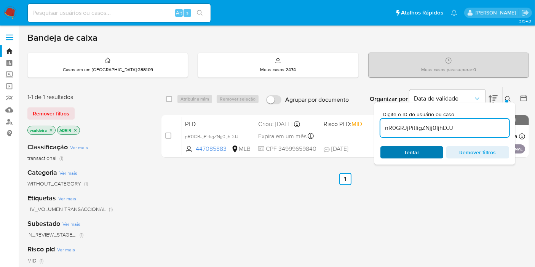
paste input "AEM2DjU5yOkmqyLsENla6eKs"
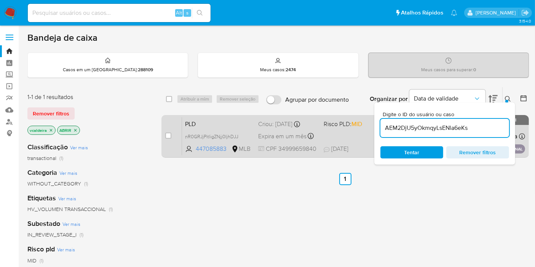
type input "AEM2DjU5yOkmqyLsENla6eKs"
click at [168, 134] on input "checkbox" at bounding box center [168, 136] width 6 height 6
checkbox input "true"
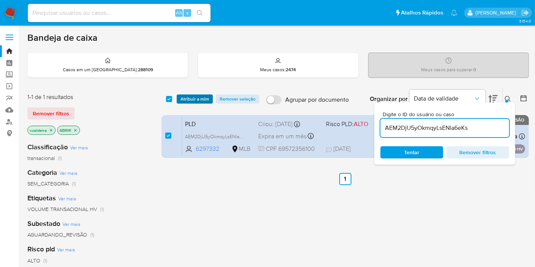
click at [198, 101] on font "Atribuir a mim" at bounding box center [195, 98] width 29 height 9
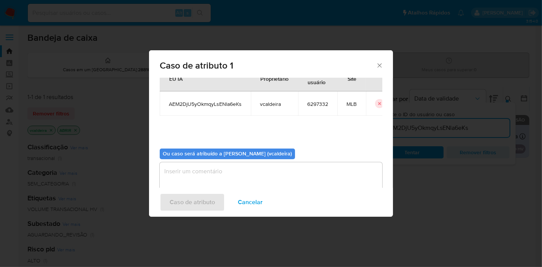
scroll to position [39, 0]
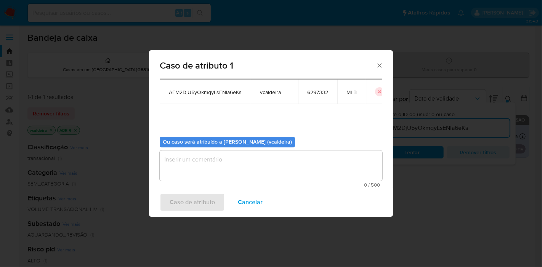
click at [204, 172] on textarea "atribuir-modal" at bounding box center [271, 165] width 222 height 30
click at [196, 207] on font "Caso de atributo" at bounding box center [191, 202] width 45 height 18
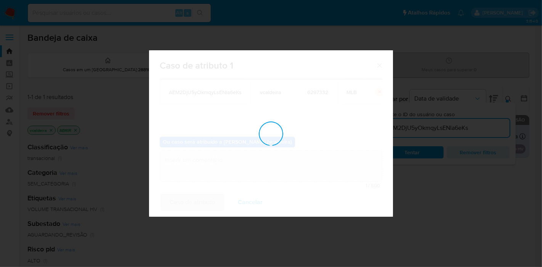
checkbox input "false"
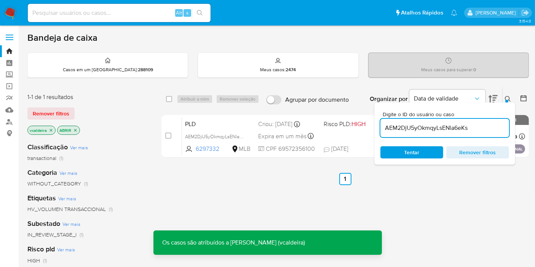
click at [406, 130] on input "AEM2DjU5yOkmqyLsENla6eKs" at bounding box center [444, 128] width 129 height 10
paste input "w2OxOEVuB9a9j5zBbBlAOG8G"
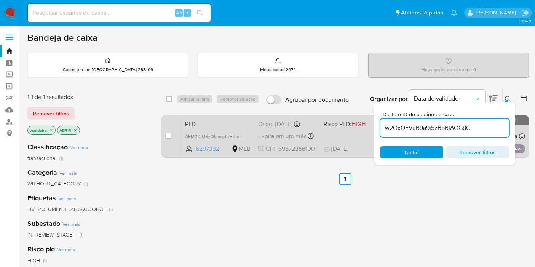
type input "w2OxOEVuB9a9j5zBbBlAOG8G"
click at [168, 138] on div "caixa de seleção de item de caso" at bounding box center [168, 136] width 6 height 8
click at [171, 134] on input "checkbox" at bounding box center [168, 136] width 6 height 6
checkbox input "true"
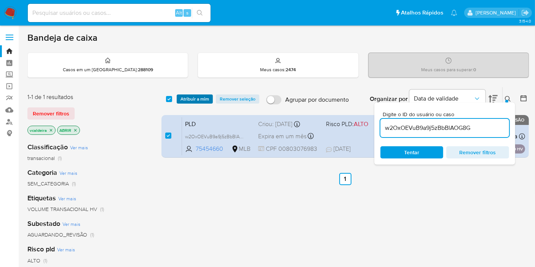
click at [198, 98] on font "Atribuir a mim" at bounding box center [195, 98] width 29 height 9
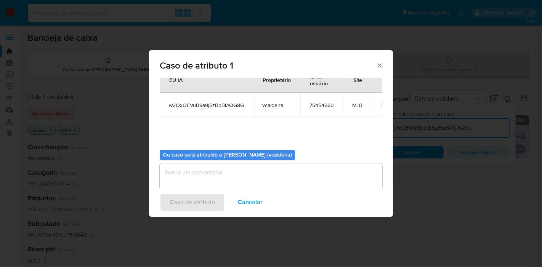
scroll to position [39, 0]
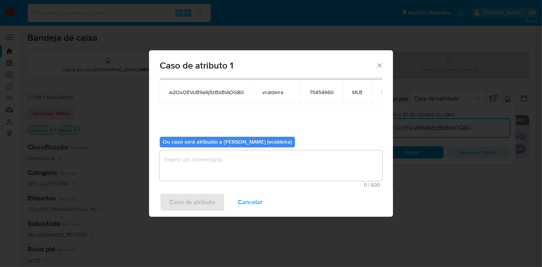
click at [230, 172] on textarea "atribuir-modal" at bounding box center [271, 165] width 222 height 30
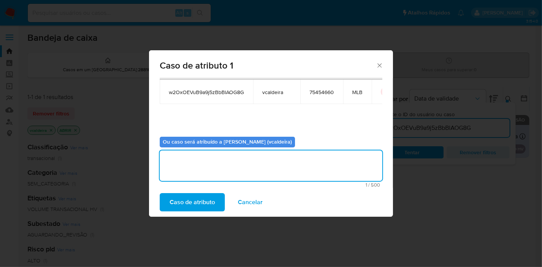
click at [201, 205] on font "Caso de atributo" at bounding box center [191, 202] width 45 height 18
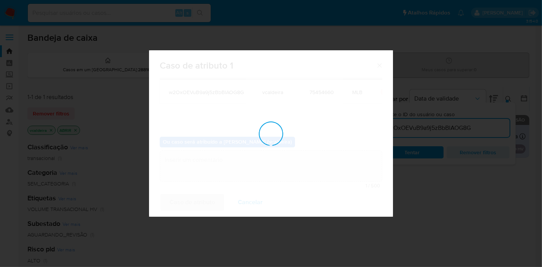
checkbox input "false"
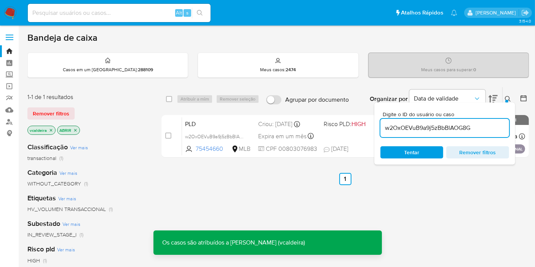
click at [400, 129] on input "w2OxOEVuB9a9j5zBbBlAOG8G" at bounding box center [444, 128] width 129 height 10
paste input "SBePR5dn3q9QbB8PL3wwci08"
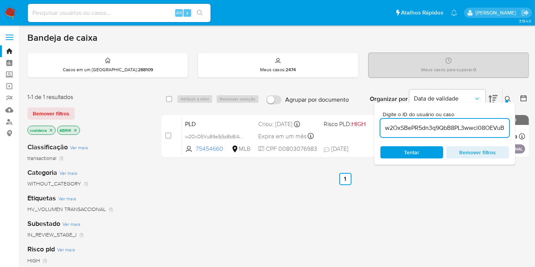
type input "w2OxSBePR5dn3q9QbB8PL3wwci08OEVuB9a9j5zBbBlAOG8G"
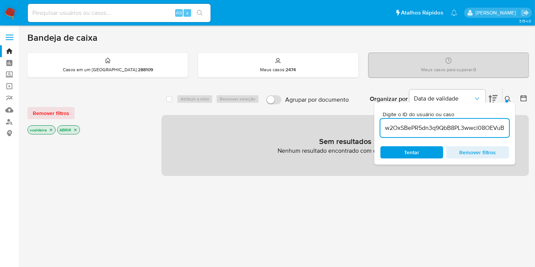
click at [444, 128] on input "w2OxSBePR5dn3q9QbB8PL3wwci08OEVuB9a9j5zBbBlAOG8G" at bounding box center [444, 128] width 129 height 10
paste input "SBePR5dn3q9QbB8PL3wwci08"
type input "SBePR5dn3q9QbB8PL3wwci08"
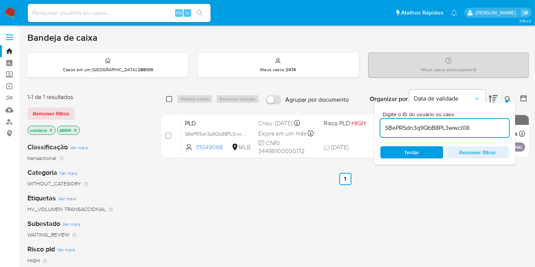
click at [166, 98] on input "checkbox" at bounding box center [169, 99] width 6 height 6
checkbox input "true"
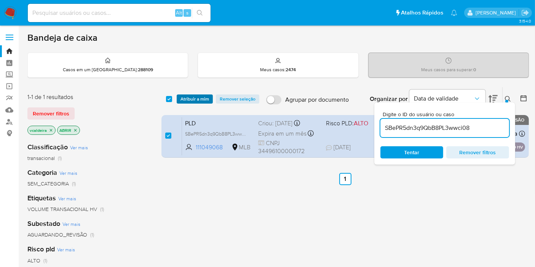
click at [194, 99] on font "Atribuir a mim" at bounding box center [195, 98] width 29 height 9
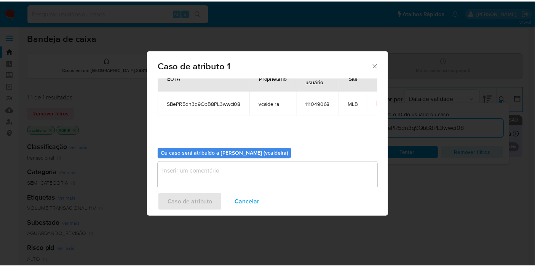
scroll to position [39, 0]
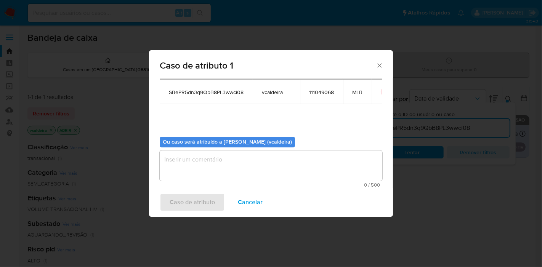
click at [214, 174] on textarea "atribuir-modal" at bounding box center [271, 165] width 222 height 30
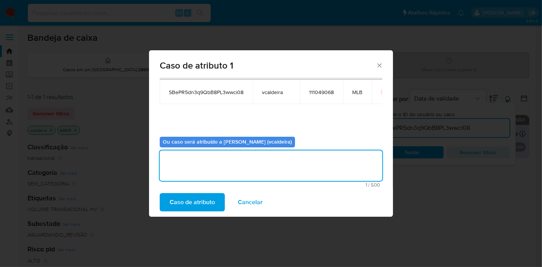
click at [206, 205] on font "Caso de atributo" at bounding box center [191, 202] width 45 height 18
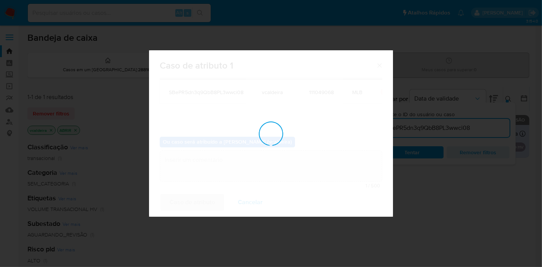
checkbox input "false"
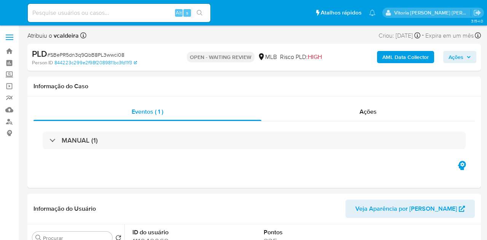
select select "10"
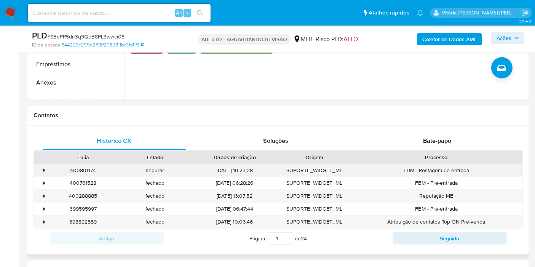
scroll to position [296, 0]
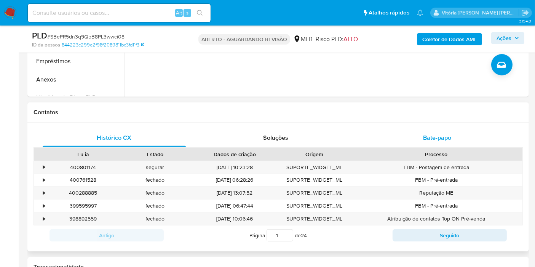
click at [431, 137] on font "Bate-papo" at bounding box center [437, 137] width 28 height 9
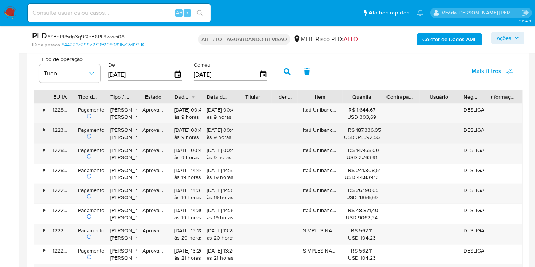
scroll to position [846, 0]
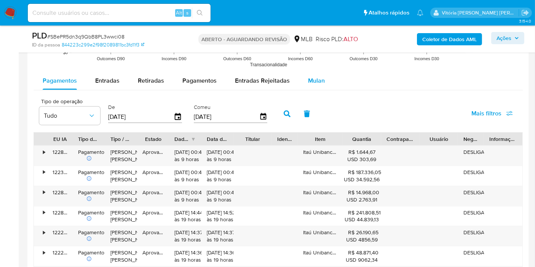
click at [313, 80] on font "Mulan" at bounding box center [316, 80] width 17 height 9
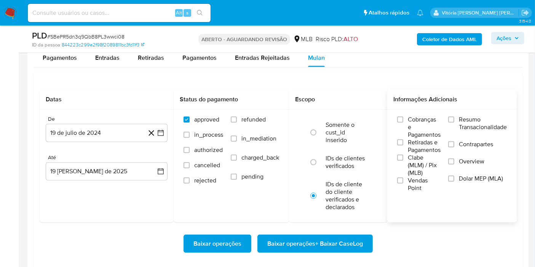
scroll to position [889, 0]
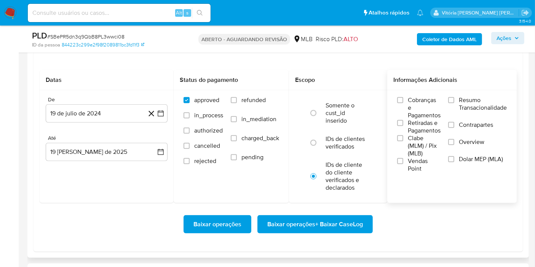
click at [476, 101] on span "Resumo Transacionalidade" at bounding box center [483, 103] width 48 height 15
click at [454, 101] on input "Resumo Transacionalidade" at bounding box center [451, 100] width 6 height 6
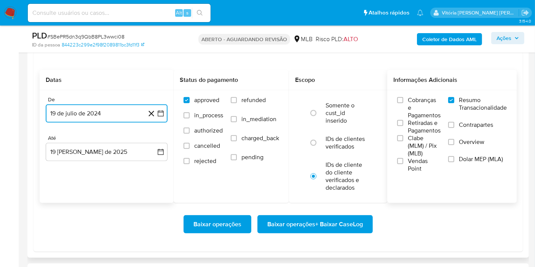
click at [122, 109] on button "19 de julio de 2024" at bounding box center [107, 113] width 122 height 18
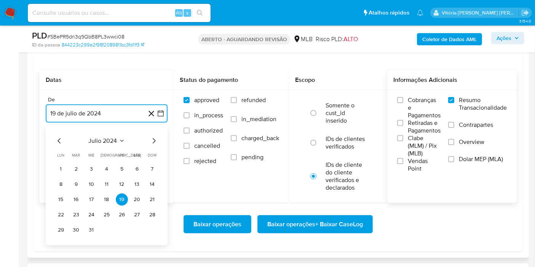
click at [112, 137] on span "julio 2024" at bounding box center [103, 141] width 29 height 8
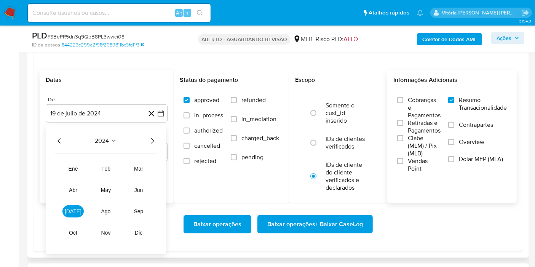
click at [152, 136] on icon "Año siguiente" at bounding box center [152, 140] width 9 height 9
click at [74, 214] on button "[DATE]" at bounding box center [72, 211] width 21 height 12
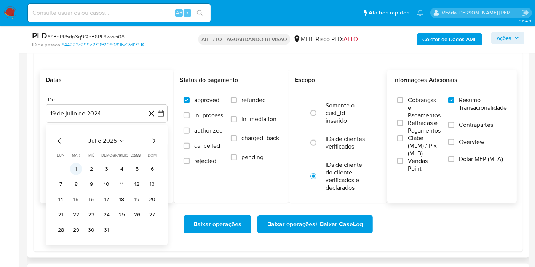
click at [78, 172] on button "1" at bounding box center [76, 169] width 12 height 12
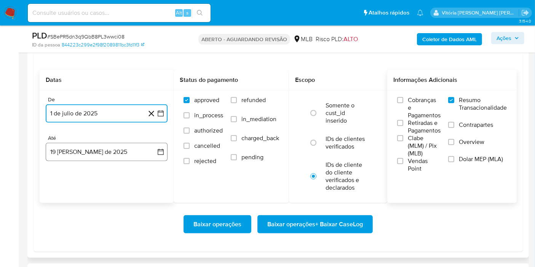
click at [80, 159] on button "19 [PERSON_NAME] de 2025" at bounding box center [107, 152] width 122 height 18
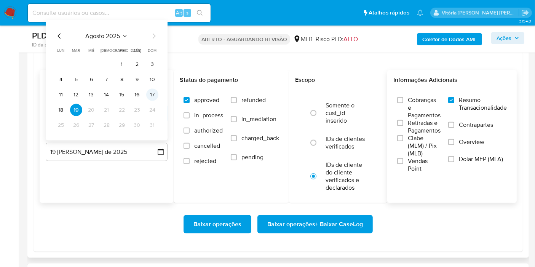
click at [151, 97] on button "17" at bounding box center [152, 95] width 12 height 12
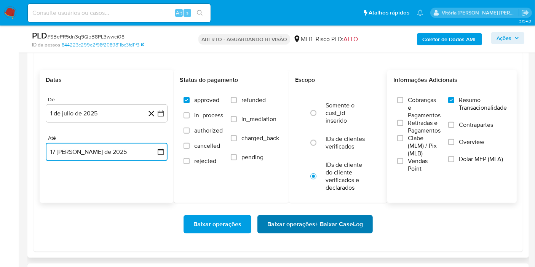
click at [276, 222] on span "Baixar operações + Baixar CaseLog" at bounding box center [315, 224] width 96 height 17
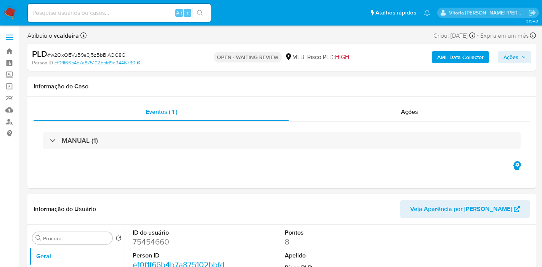
select select "10"
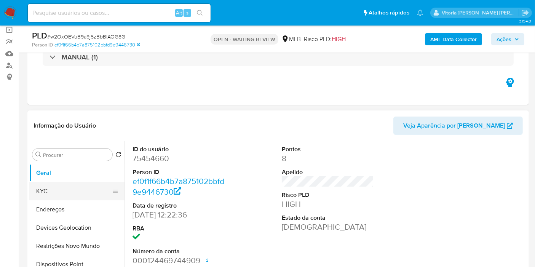
scroll to position [85, 0]
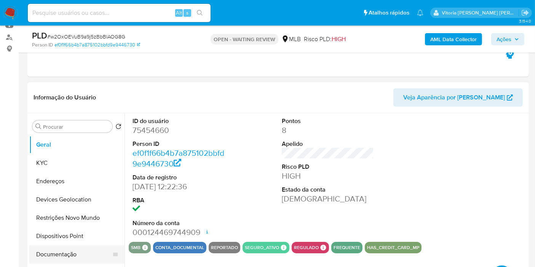
click at [55, 248] on button "Documentação" at bounding box center [73, 254] width 89 height 18
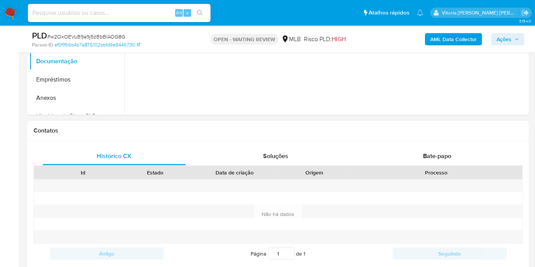
scroll to position [338, 0]
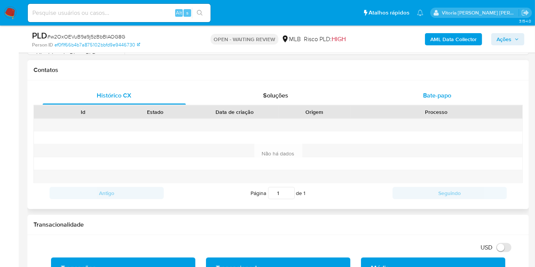
click at [442, 88] on div "Bate-papo" at bounding box center [437, 95] width 143 height 18
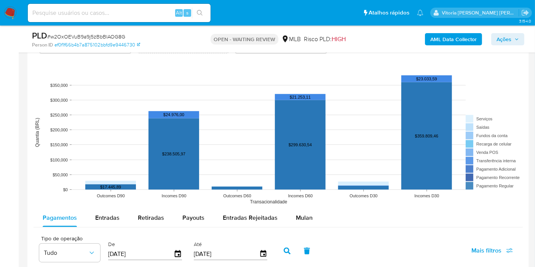
scroll to position [804, 0]
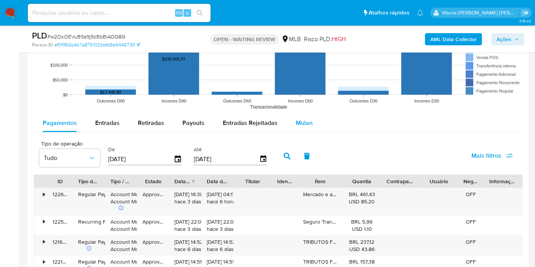
click at [304, 127] on div "Mulan" at bounding box center [304, 123] width 17 height 18
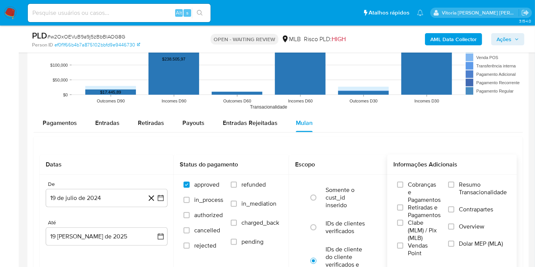
click at [479, 197] on label "Resumo Transacionalidade" at bounding box center [477, 193] width 59 height 25
click at [454, 188] on input "Resumo Transacionalidade" at bounding box center [451, 185] width 6 height 6
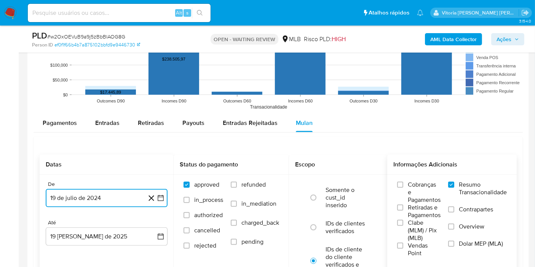
click at [99, 200] on button "19 de julio de 2024" at bounding box center [107, 198] width 122 height 18
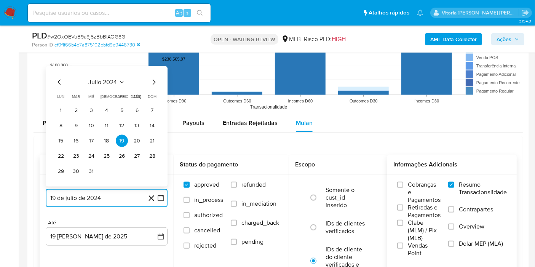
click at [123, 82] on icon "Seleccionar mes y año" at bounding box center [122, 82] width 6 height 6
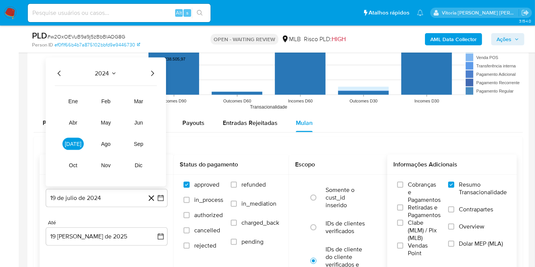
click at [154, 74] on icon "Año siguiente" at bounding box center [152, 73] width 9 height 9
click at [78, 145] on button "jul" at bounding box center [72, 144] width 21 height 12
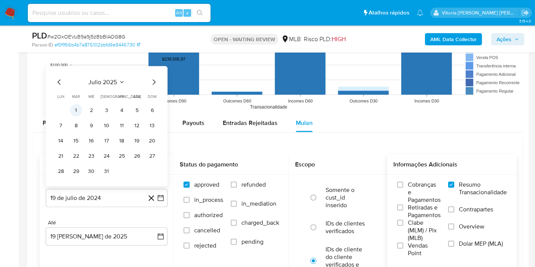
click at [74, 109] on button "1" at bounding box center [76, 110] width 12 height 12
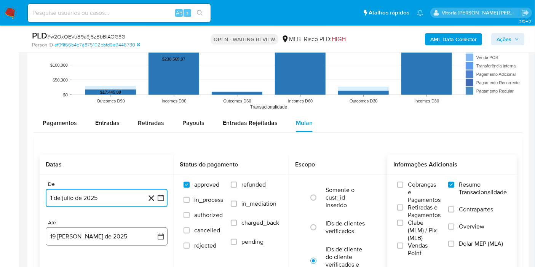
click at [86, 227] on button "19 de agosto de 2025" at bounding box center [107, 236] width 122 height 18
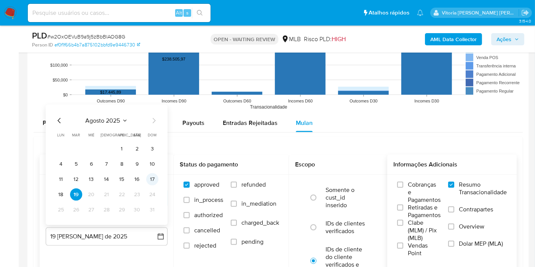
click at [152, 179] on button "17" at bounding box center [152, 179] width 12 height 12
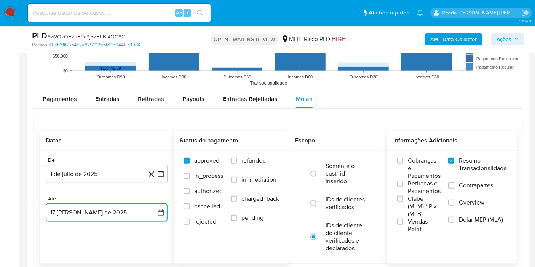
scroll to position [846, 0]
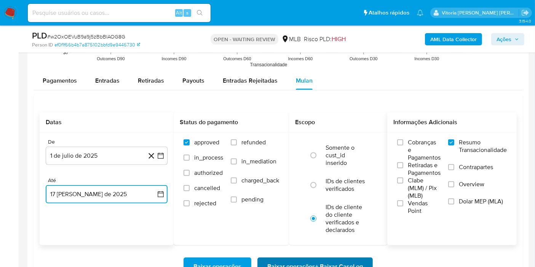
click at [282, 259] on span "Baixar operações + Baixar CaseLog" at bounding box center [315, 266] width 96 height 17
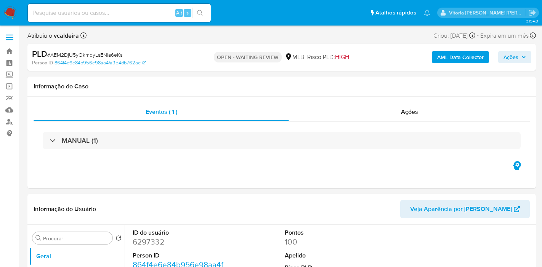
select select "10"
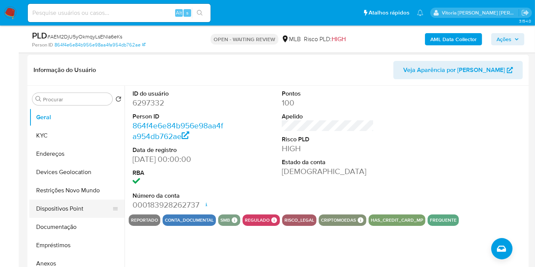
scroll to position [127, 0]
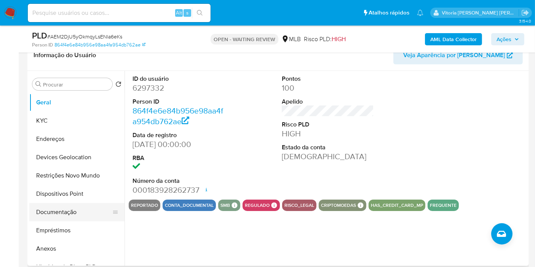
click at [56, 218] on button "Documentação" at bounding box center [73, 212] width 89 height 18
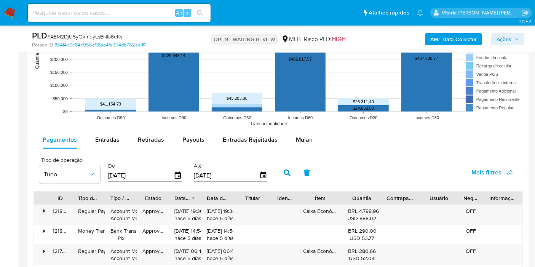
scroll to position [762, 0]
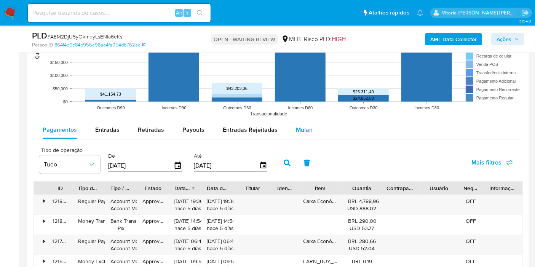
click at [308, 131] on span "Mulan" at bounding box center [304, 129] width 17 height 9
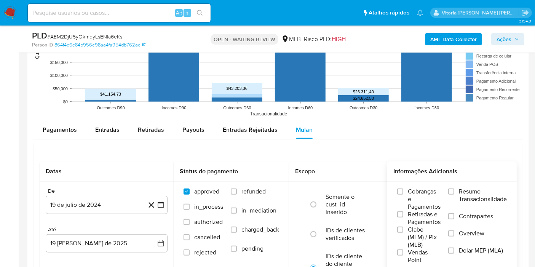
click at [469, 191] on span "Resumo Transacionalidade" at bounding box center [483, 195] width 48 height 15
click at [454, 191] on input "Resumo Transacionalidade" at bounding box center [451, 192] width 6 height 6
click at [109, 199] on button "19 de julio de 2024" at bounding box center [107, 205] width 122 height 18
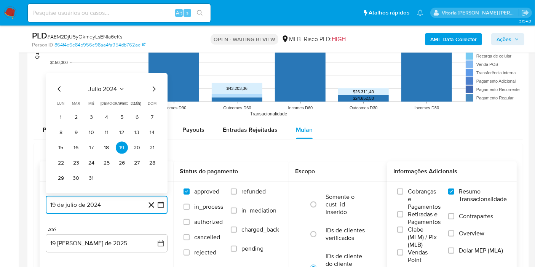
click at [113, 88] on span "julio 2024" at bounding box center [103, 89] width 29 height 8
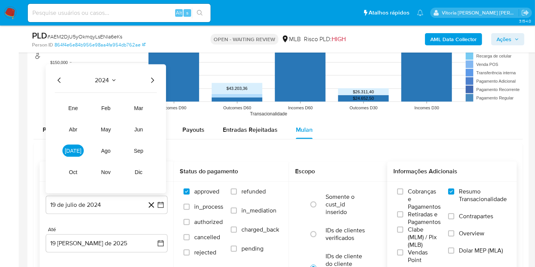
click at [152, 79] on icon "Año siguiente" at bounding box center [152, 80] width 9 height 9
click at [75, 152] on span "[DATE]" at bounding box center [73, 151] width 17 height 6
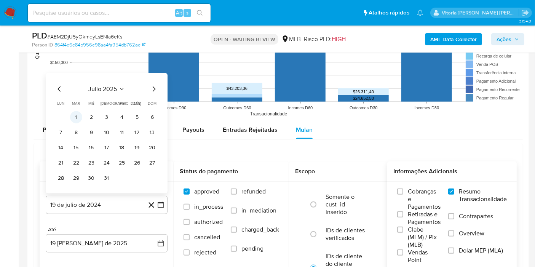
click at [81, 115] on button "1" at bounding box center [76, 117] width 12 height 12
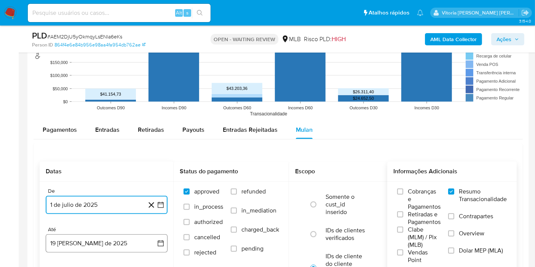
click at [90, 237] on button "19 [PERSON_NAME] de 2025" at bounding box center [107, 243] width 122 height 18
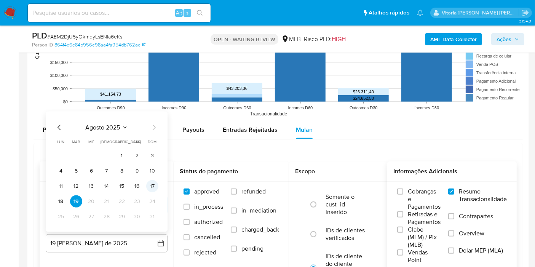
click at [152, 183] on button "17" at bounding box center [152, 186] width 12 height 12
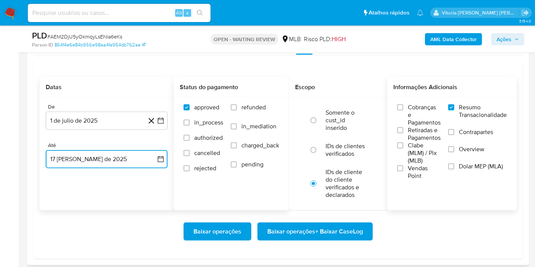
scroll to position [846, 0]
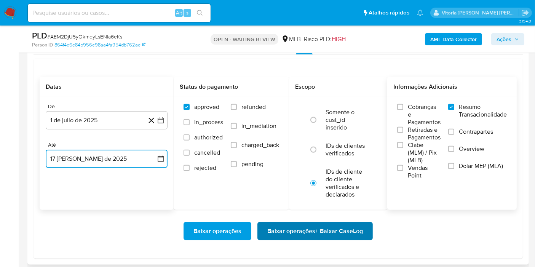
click at [297, 227] on span "Baixar operações + Baixar CaseLog" at bounding box center [315, 231] width 96 height 17
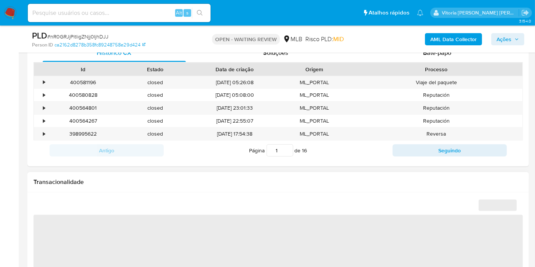
scroll to position [381, 0]
select select "10"
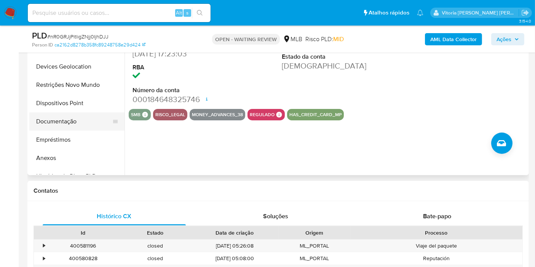
scroll to position [211, 0]
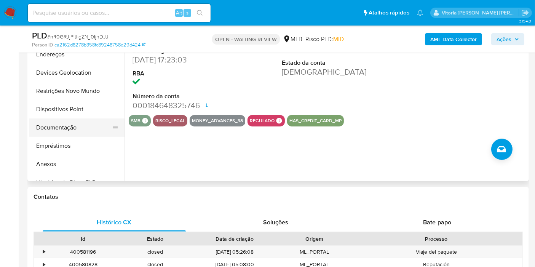
click at [68, 127] on button "Documentação" at bounding box center [73, 127] width 89 height 18
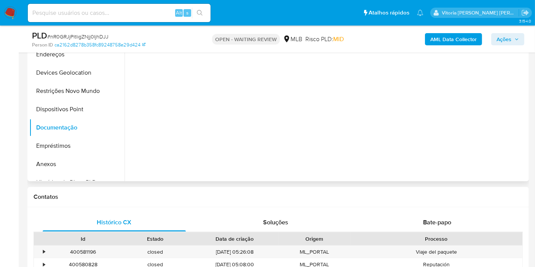
scroll to position [127, 0]
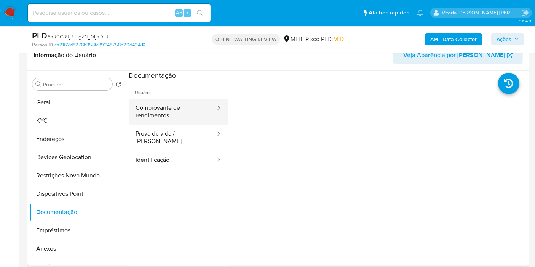
click at [200, 117] on button "Comprovante de rendimentos" at bounding box center [173, 112] width 88 height 26
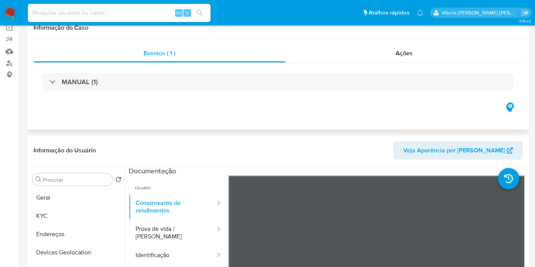
scroll to position [0, 0]
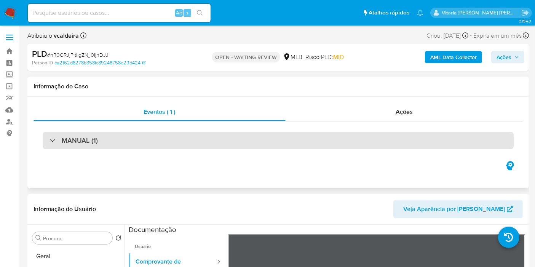
click at [59, 143] on div "MANUAL (1)" at bounding box center [74, 140] width 48 height 8
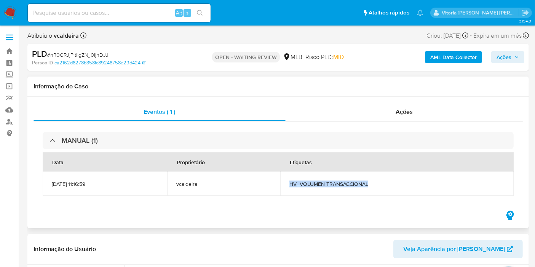
copy span "HV_VOLUMEN TRANSACCIONAL"
drag, startPoint x: 392, startPoint y: 188, endPoint x: 297, endPoint y: 182, distance: 94.6
click at [297, 182] on td "HV_VOLUMEN TRANSACCIONAL" at bounding box center [396, 183] width 233 height 24
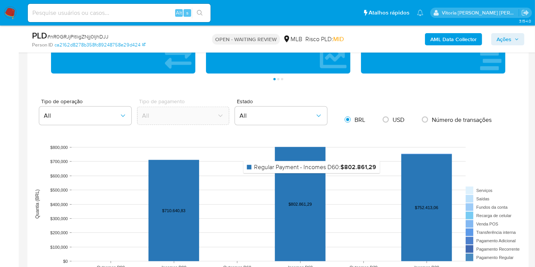
scroll to position [762, 0]
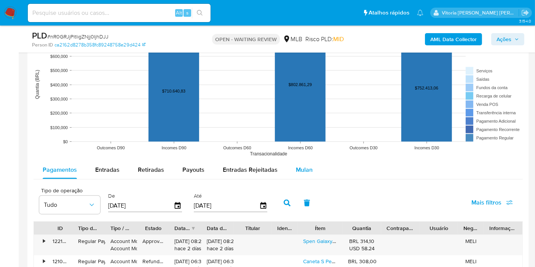
click at [300, 170] on span "Mulan" at bounding box center [304, 169] width 17 height 9
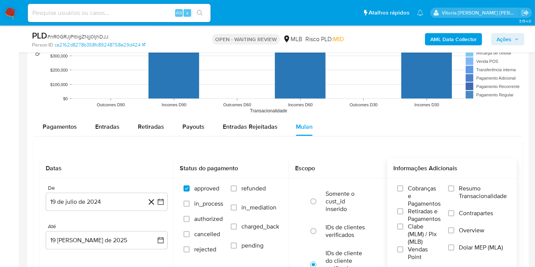
scroll to position [846, 0]
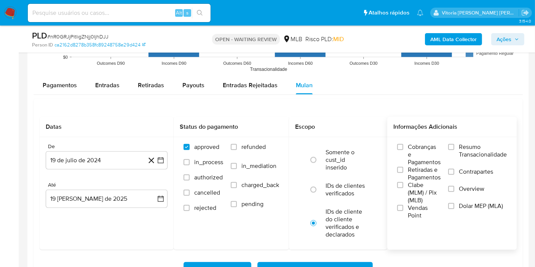
click at [472, 144] on span "Resumo Transacionalidade" at bounding box center [483, 150] width 48 height 15
click at [454, 144] on input "Resumo Transacionalidade" at bounding box center [451, 147] width 6 height 6
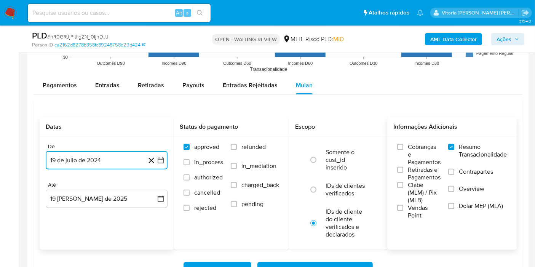
click at [109, 157] on button "19 de julio de 2024" at bounding box center [107, 160] width 122 height 18
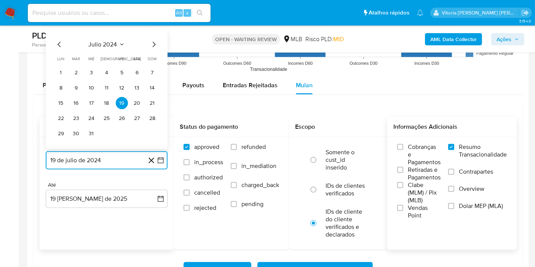
click at [110, 41] on span "julio 2024" at bounding box center [103, 45] width 29 height 8
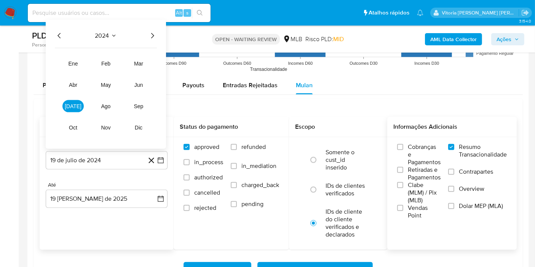
click at [151, 31] on icon "Año siguiente" at bounding box center [152, 35] width 9 height 9
click at [79, 109] on button "jul" at bounding box center [72, 106] width 21 height 12
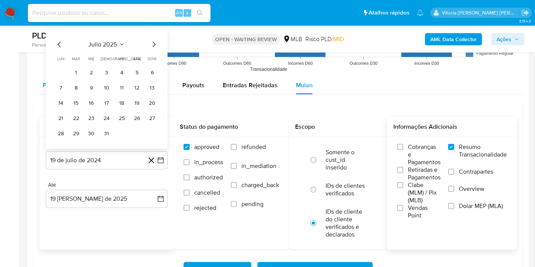
click at [78, 72] on button "1" at bounding box center [76, 73] width 12 height 12
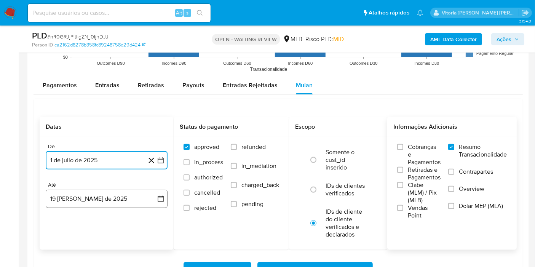
click at [71, 193] on button "19 de agosto de 2025" at bounding box center [107, 199] width 122 height 18
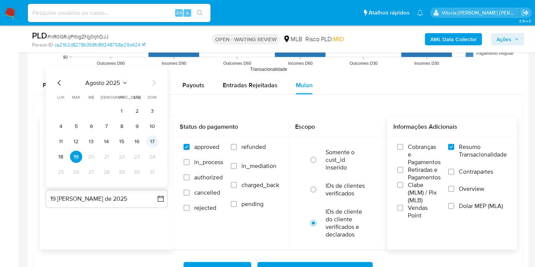
click at [151, 141] on button "17" at bounding box center [152, 142] width 12 height 12
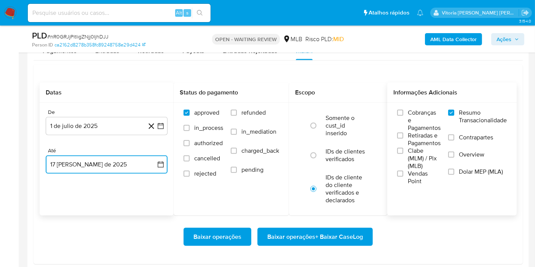
scroll to position [889, 0]
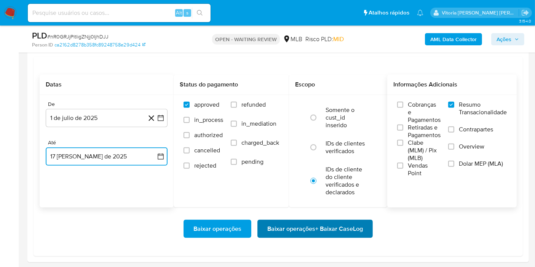
click at [286, 229] on span "Baixar operações + Baixar CaseLog" at bounding box center [315, 229] width 96 height 17
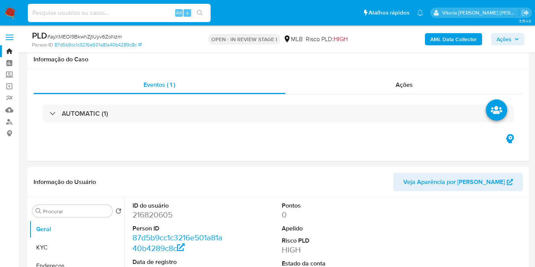
select select "10"
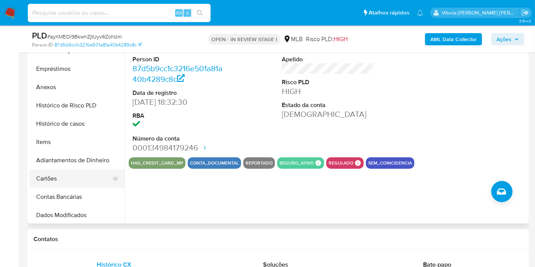
scroll to position [127, 0]
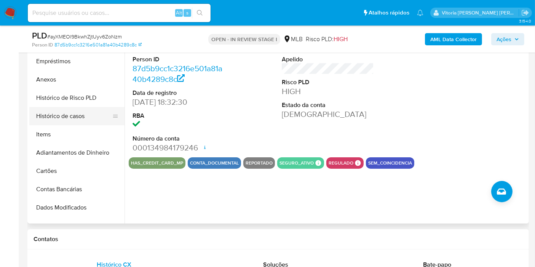
click at [77, 119] on button "Histórico de casos" at bounding box center [73, 116] width 89 height 18
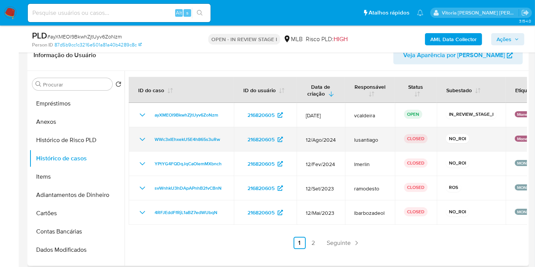
click at [144, 136] on icon "Mostrar/Ocultar" at bounding box center [142, 139] width 9 height 9
